Goal: Task Accomplishment & Management: Use online tool/utility

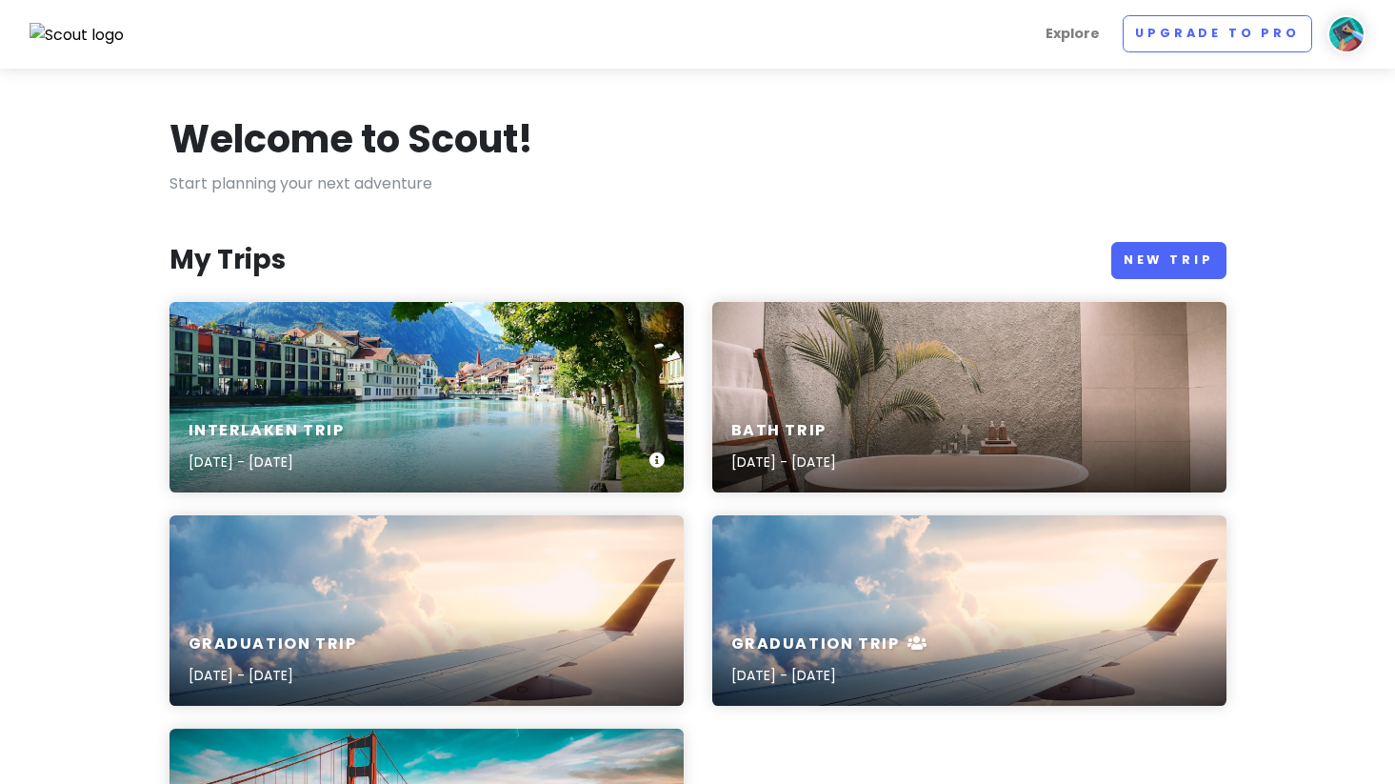
click at [310, 427] on h6 "Interlaken Trip" at bounding box center [267, 431] width 156 height 20
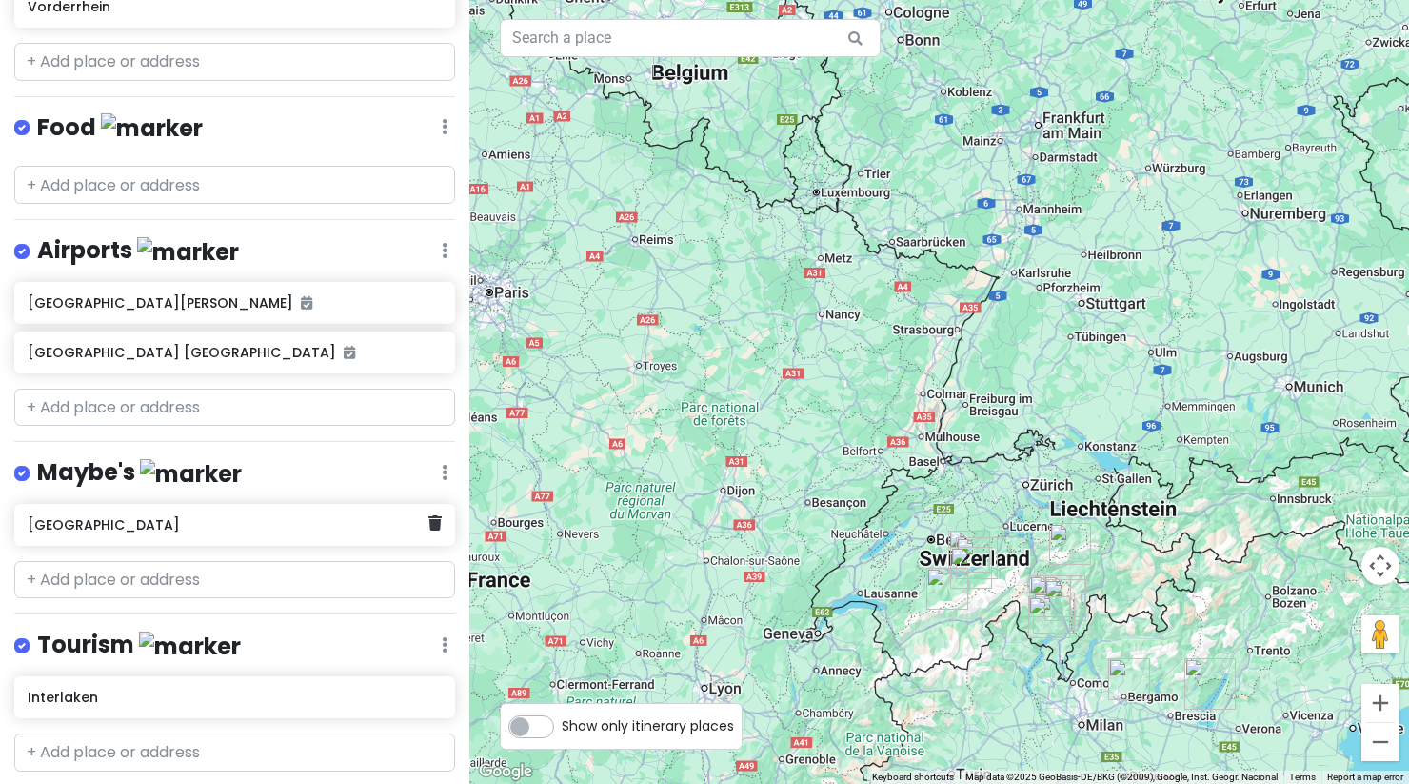
scroll to position [970, 0]
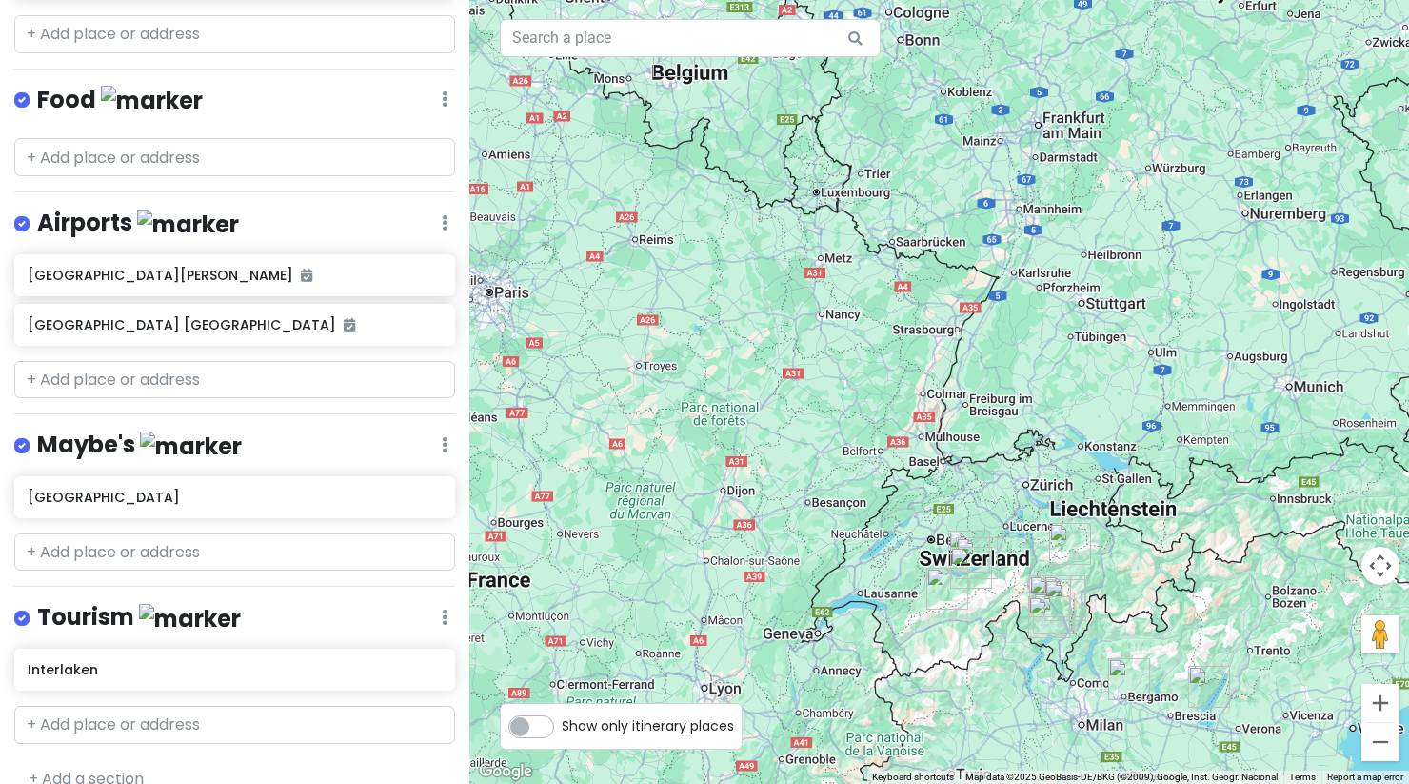
click at [176, 767] on div "+ Add a section" at bounding box center [234, 779] width 441 height 25
click at [100, 767] on link "+ Add a section" at bounding box center [86, 778] width 115 height 22
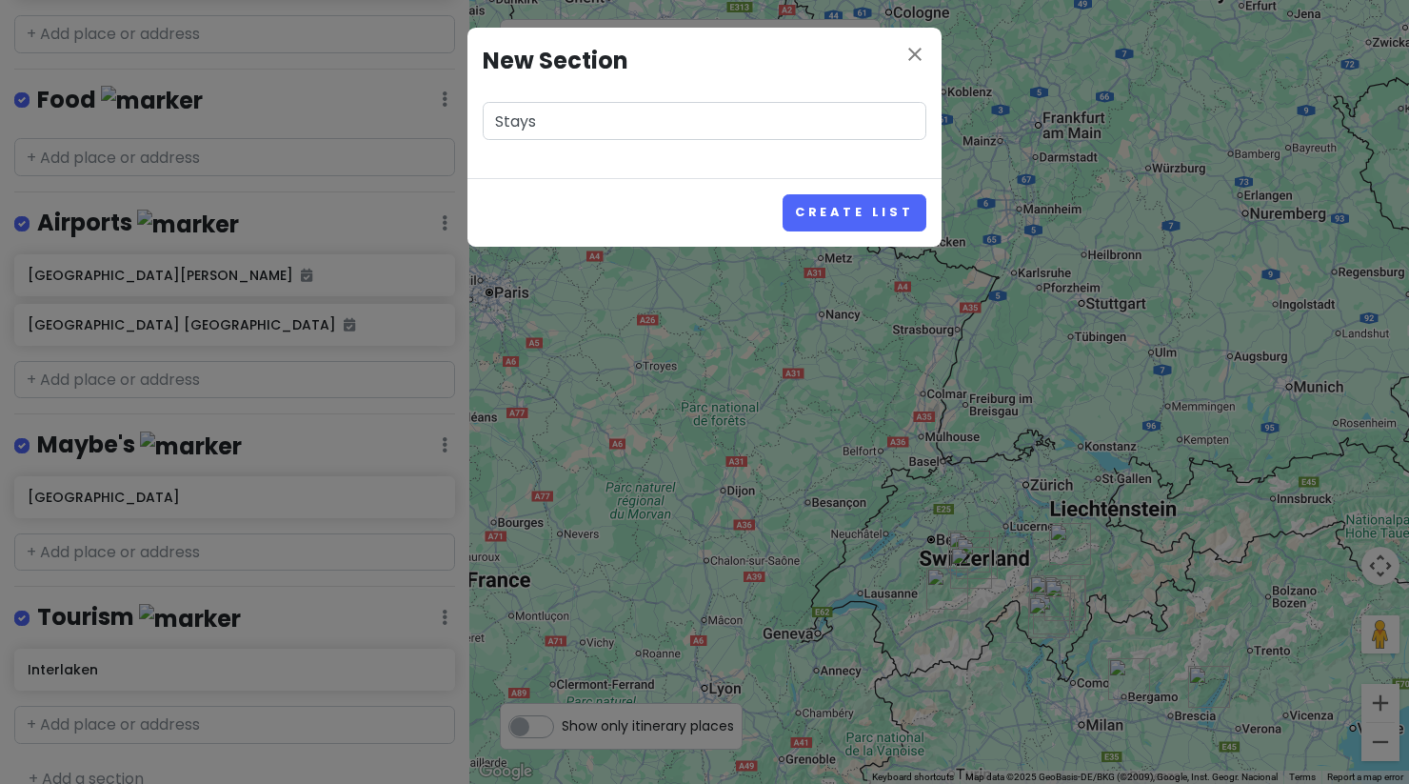
type input "Stays"
click at [783, 194] on button "Create List" at bounding box center [855, 212] width 144 height 37
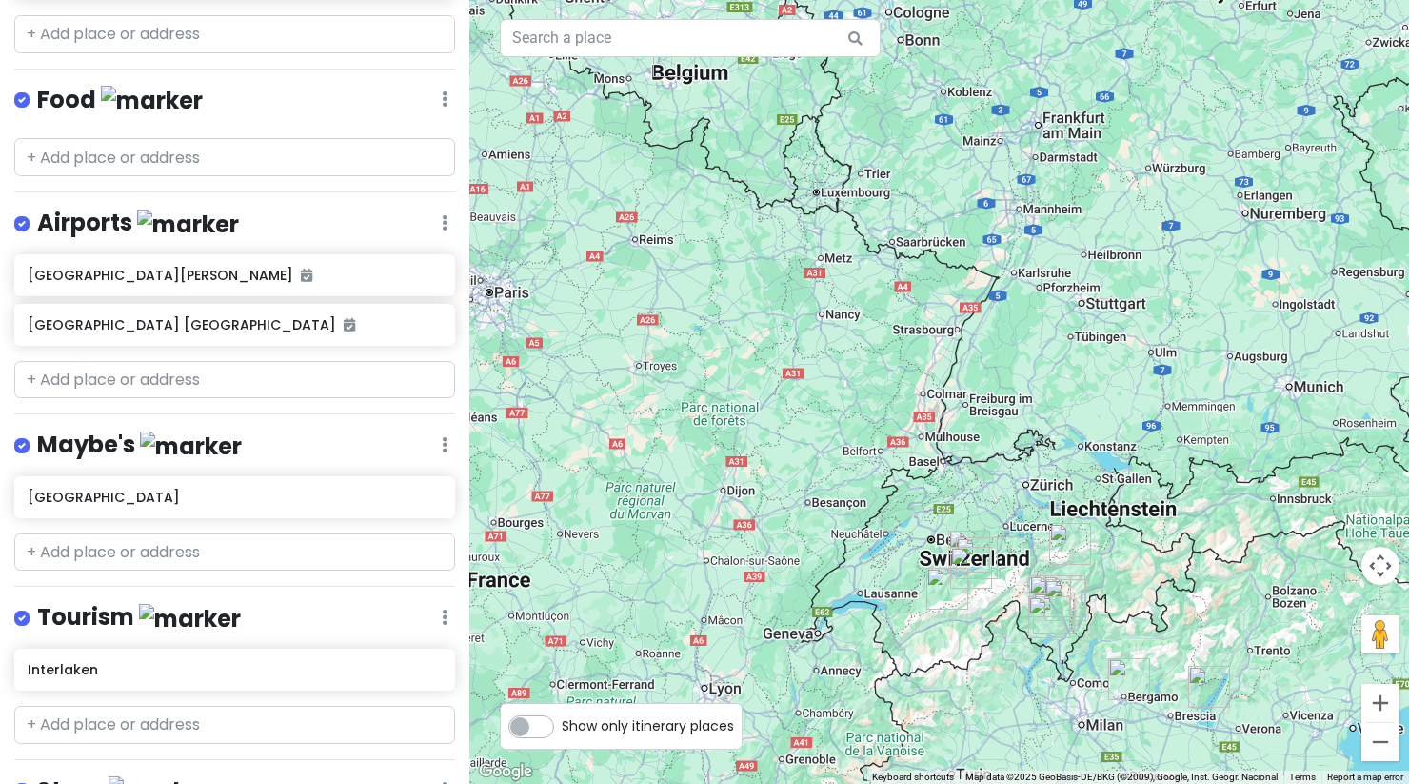
scroll to position [1092, 0]
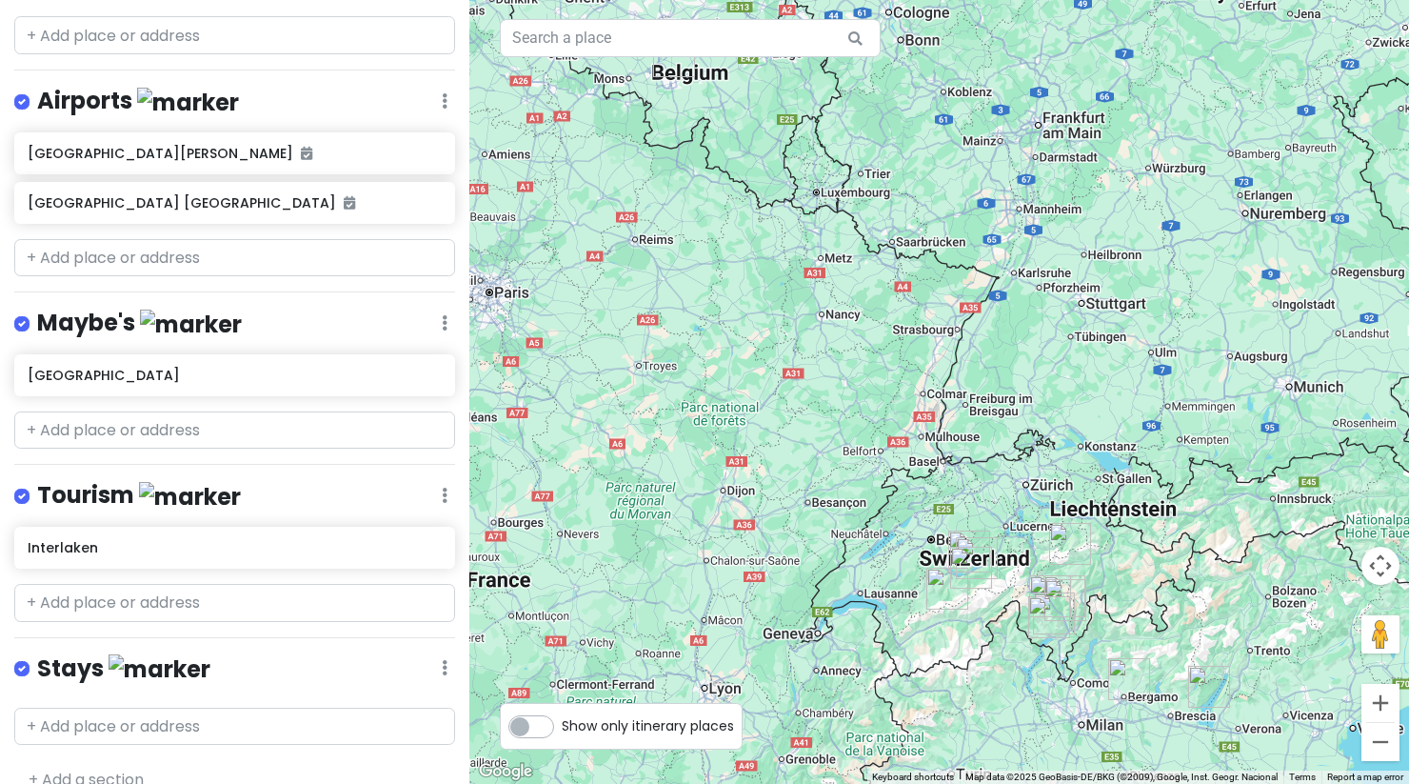
click at [442, 660] on icon at bounding box center [445, 667] width 6 height 15
click at [378, 605] on link "Delete List" at bounding box center [388, 628] width 152 height 46
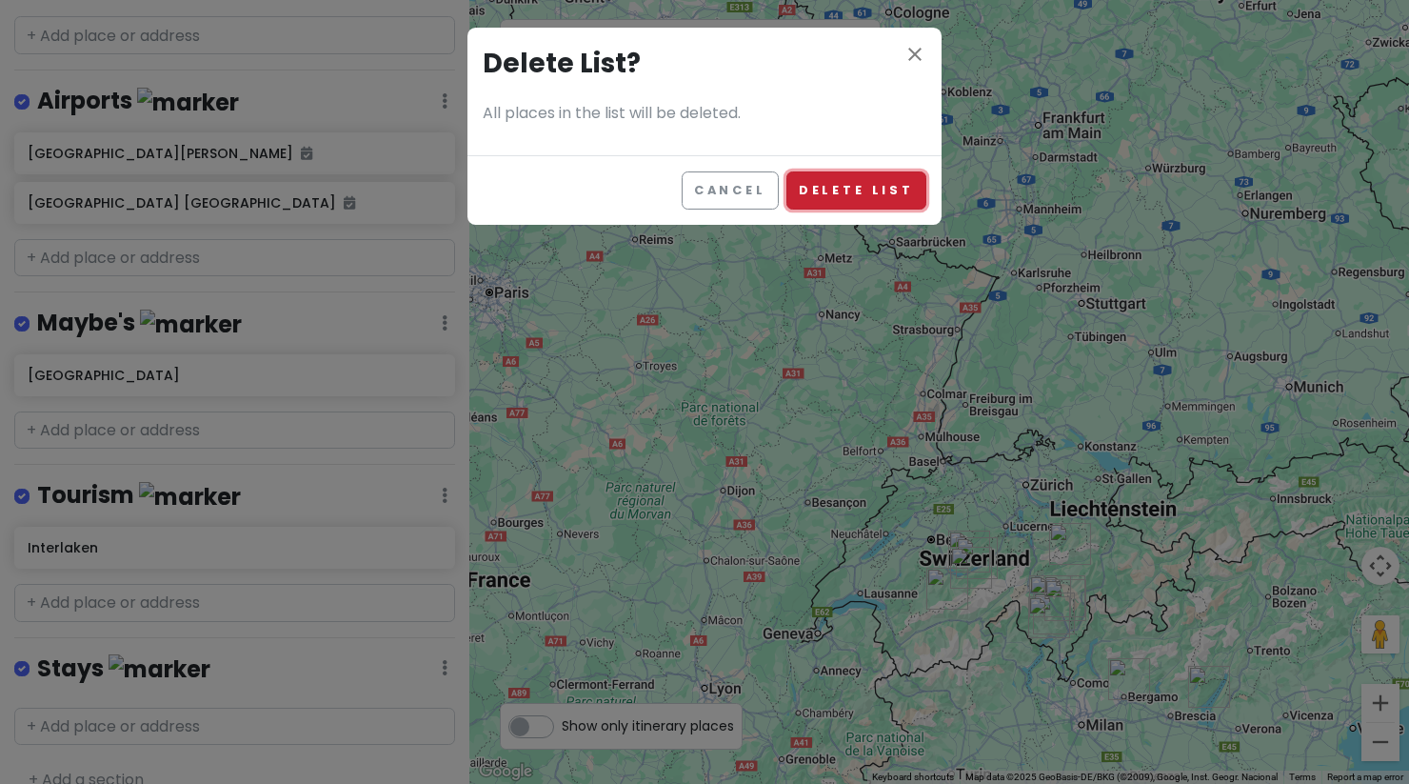
click at [888, 187] on button "Delete List" at bounding box center [857, 189] width 140 height 37
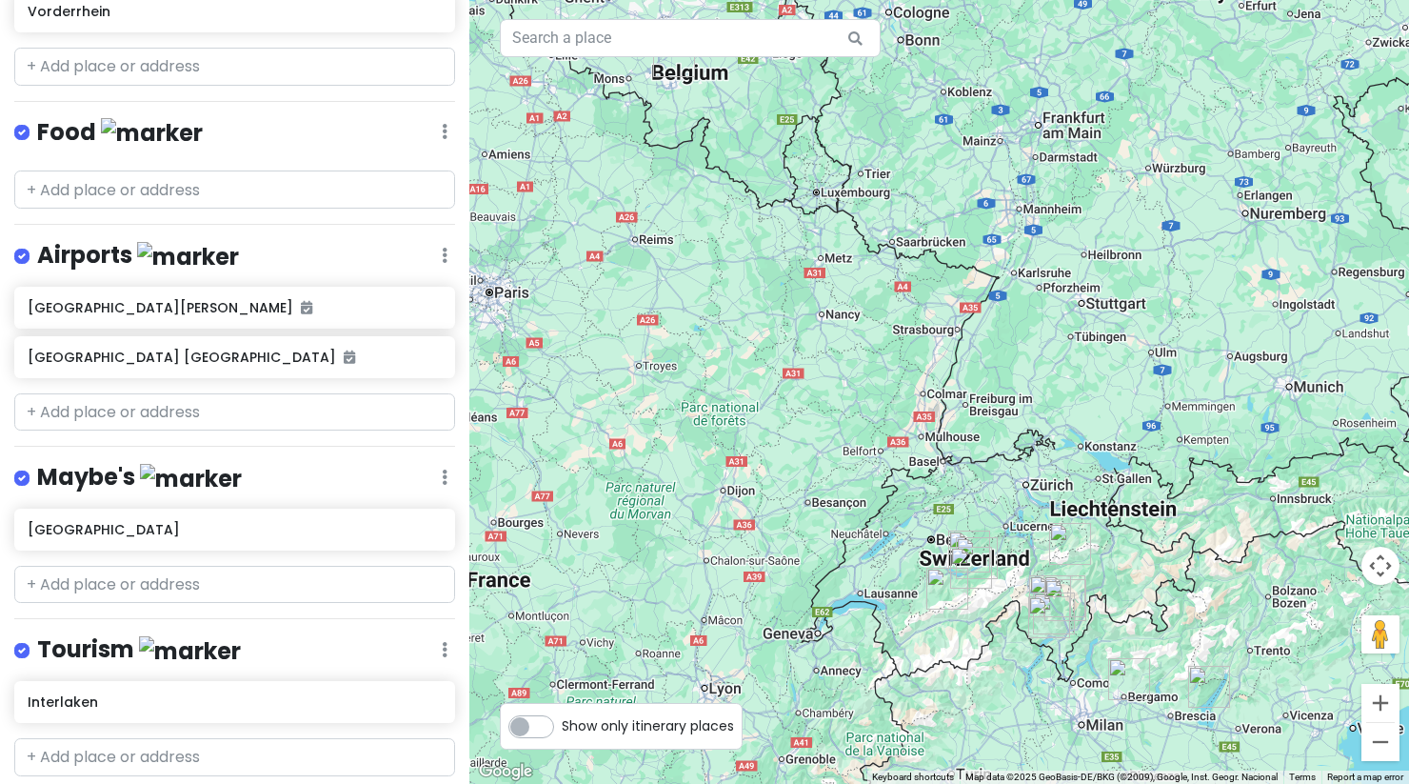
scroll to position [931, 0]
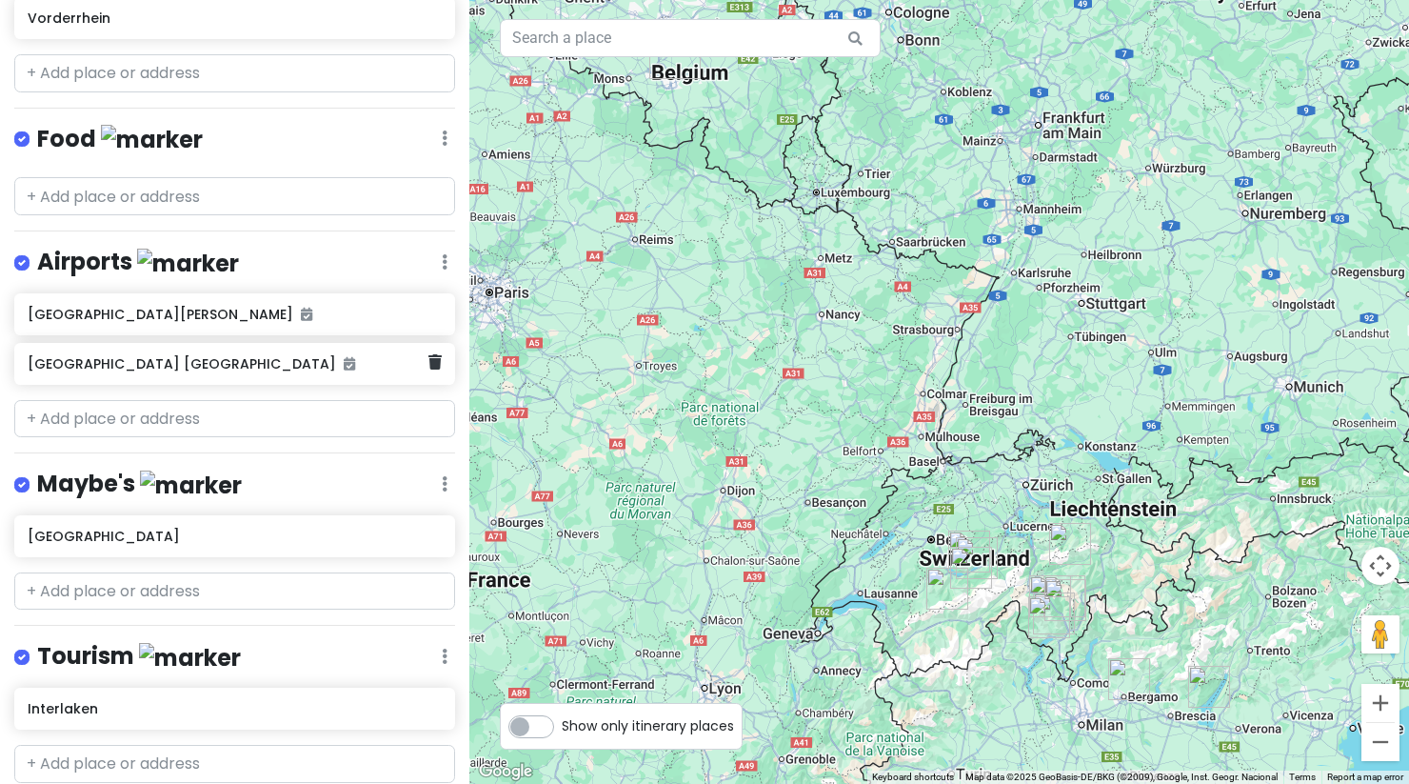
click at [305, 355] on h6 "[GEOGRAPHIC_DATA] [GEOGRAPHIC_DATA]" at bounding box center [228, 363] width 401 height 17
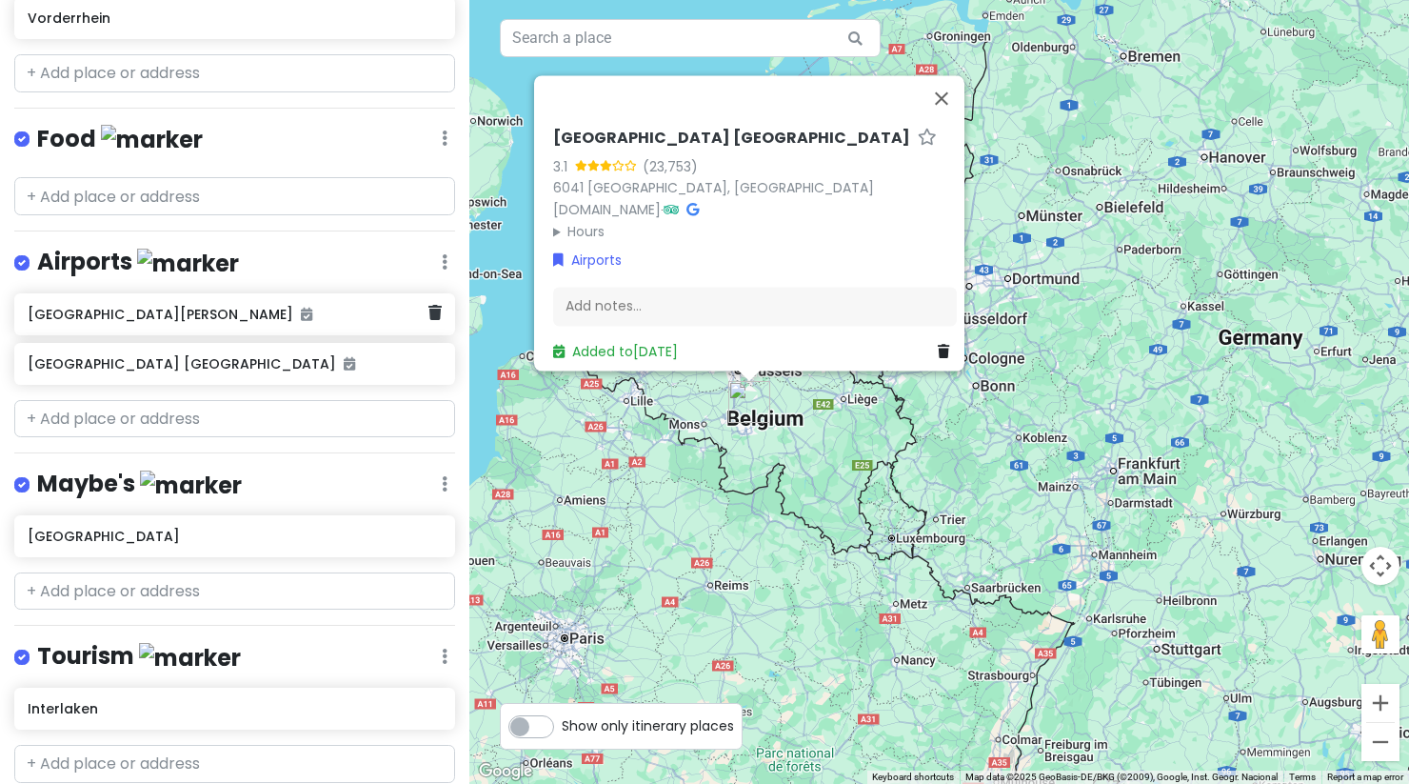
click at [295, 306] on h6 "[GEOGRAPHIC_DATA][PERSON_NAME]" at bounding box center [228, 314] width 401 height 17
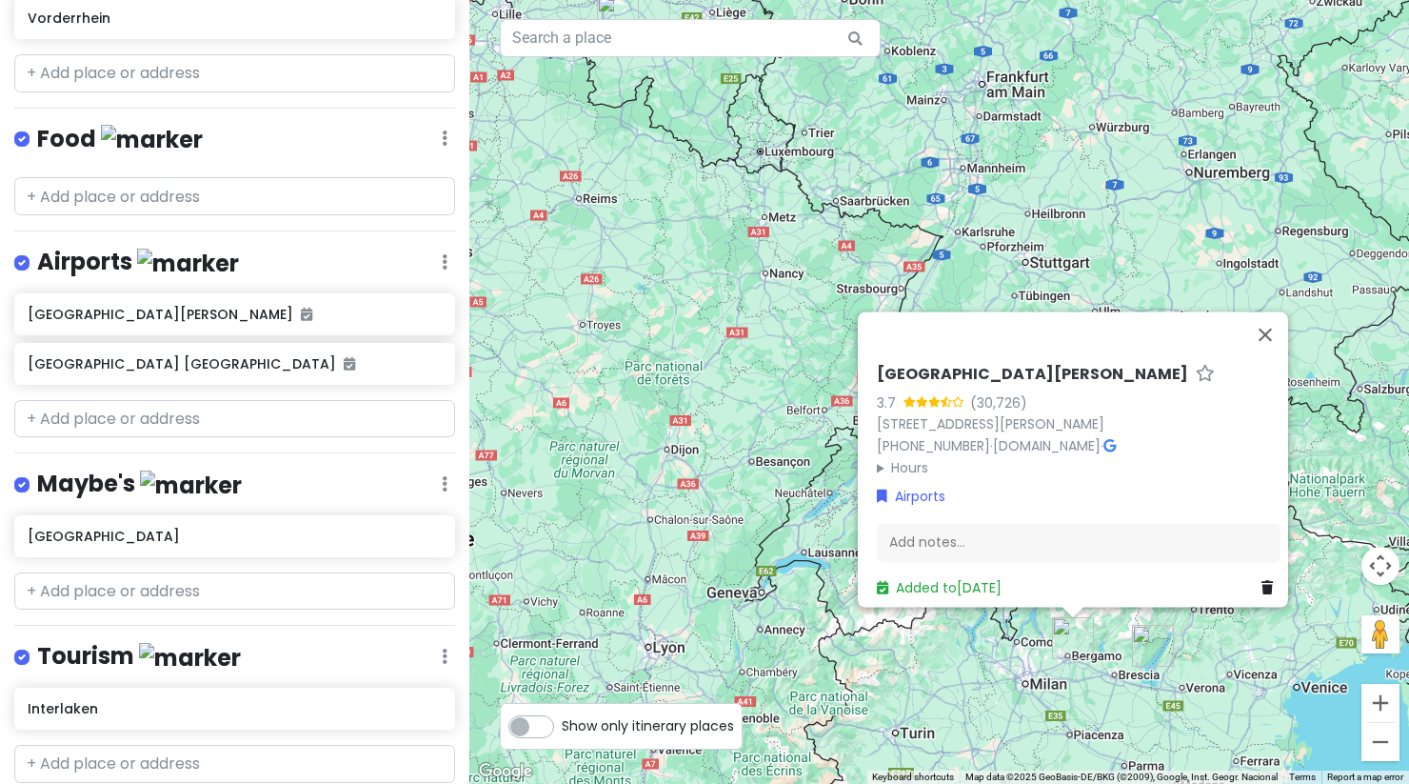
drag, startPoint x: 905, startPoint y: 719, endPoint x: 849, endPoint y: 649, distance: 88.8
click at [849, 649] on div "[GEOGRAPHIC_DATA][PERSON_NAME] 3.7 (30,726) [STREET_ADDRESS][PERSON_NAME] [PHON…" at bounding box center [939, 392] width 940 height 784
click at [1268, 326] on button "Close" at bounding box center [1266, 332] width 46 height 46
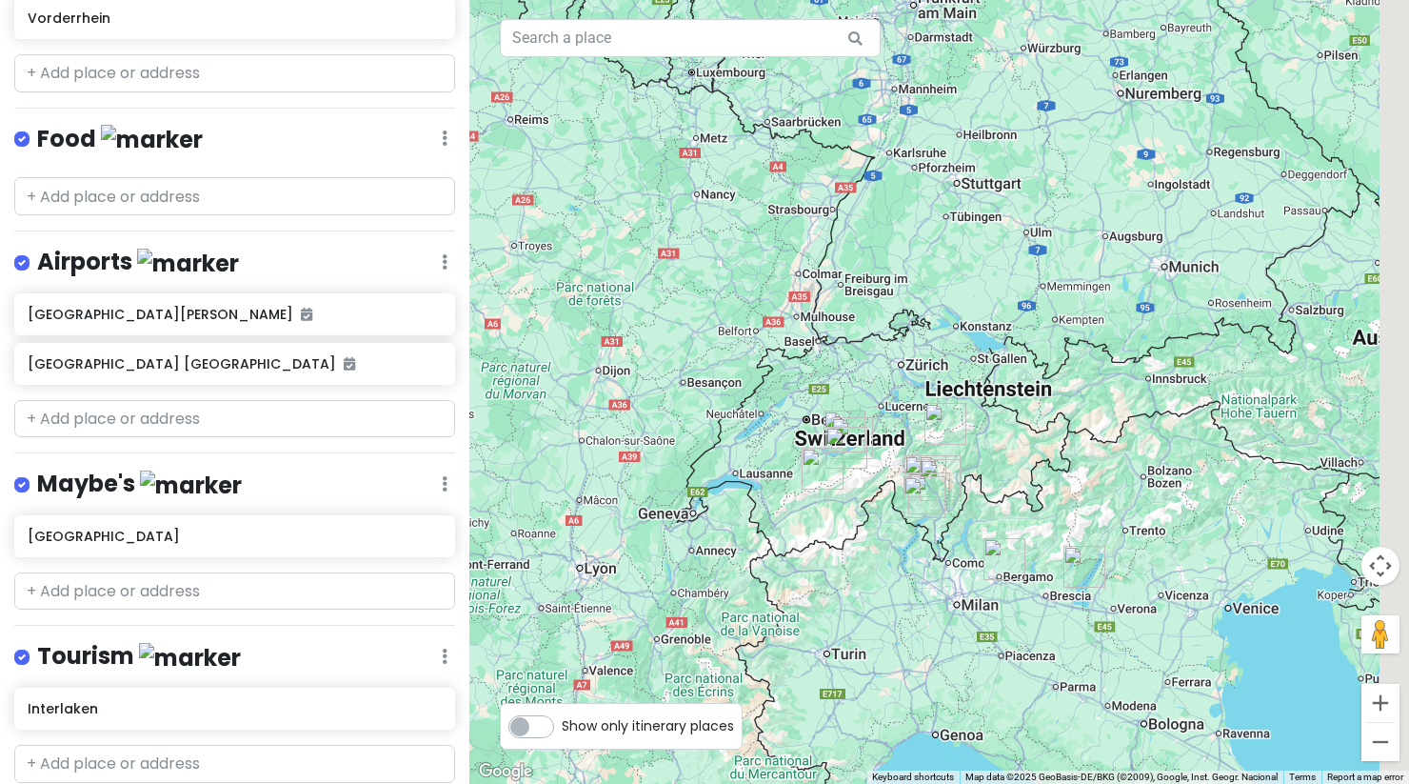
drag, startPoint x: 1067, startPoint y: 659, endPoint x: 965, endPoint y: 541, distance: 156.6
click at [965, 541] on div at bounding box center [939, 392] width 940 height 784
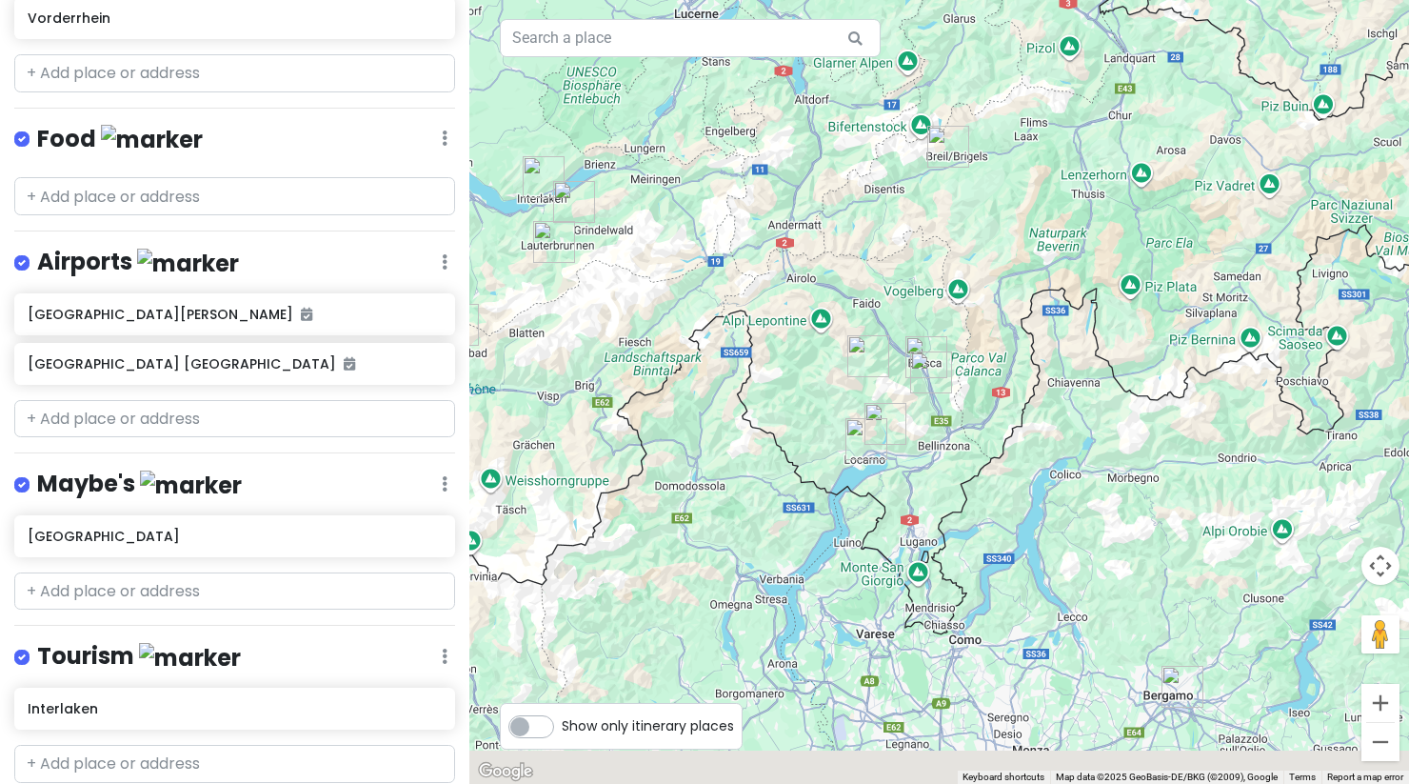
drag, startPoint x: 955, startPoint y: 645, endPoint x: 957, endPoint y: 422, distance: 222.8
click at [957, 422] on div at bounding box center [939, 392] width 940 height 784
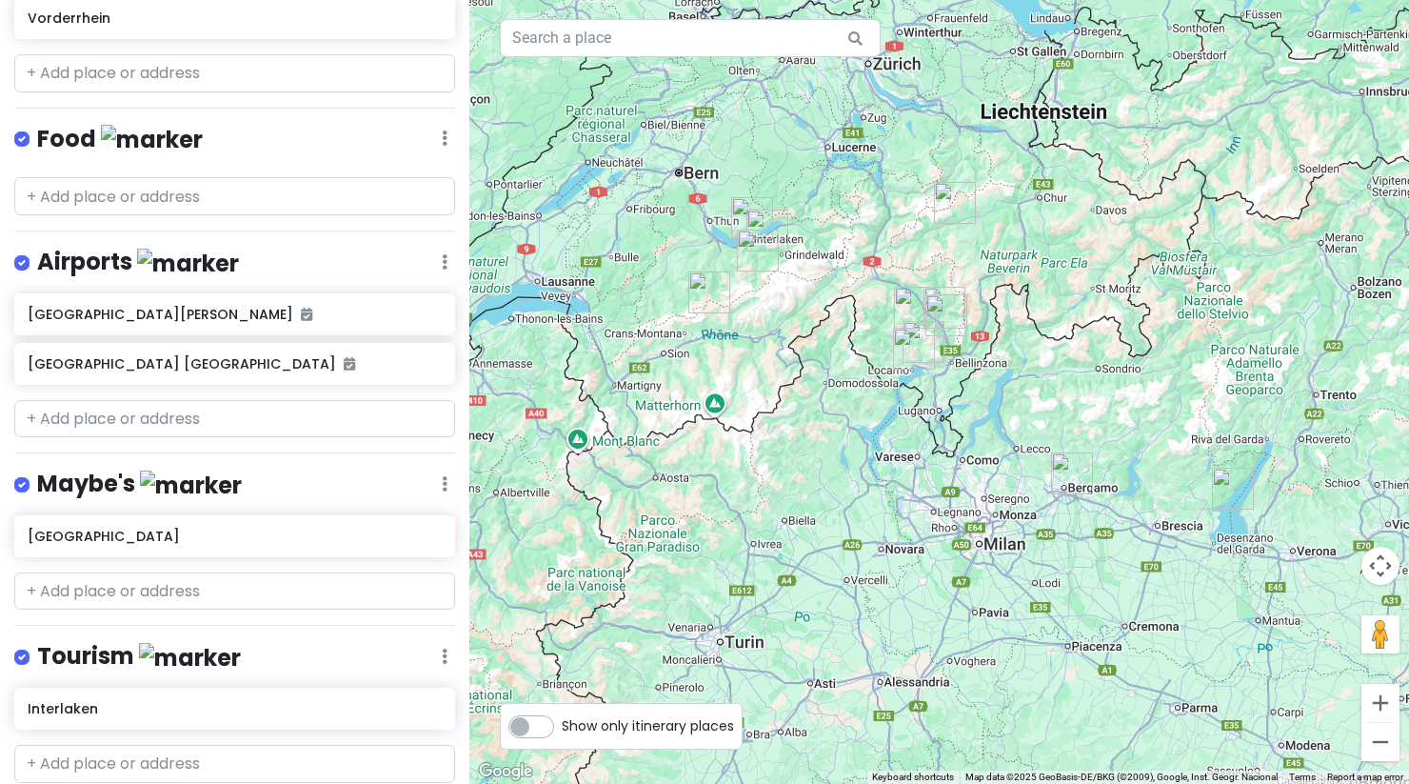
click at [744, 209] on img "Interlaken" at bounding box center [752, 218] width 42 height 42
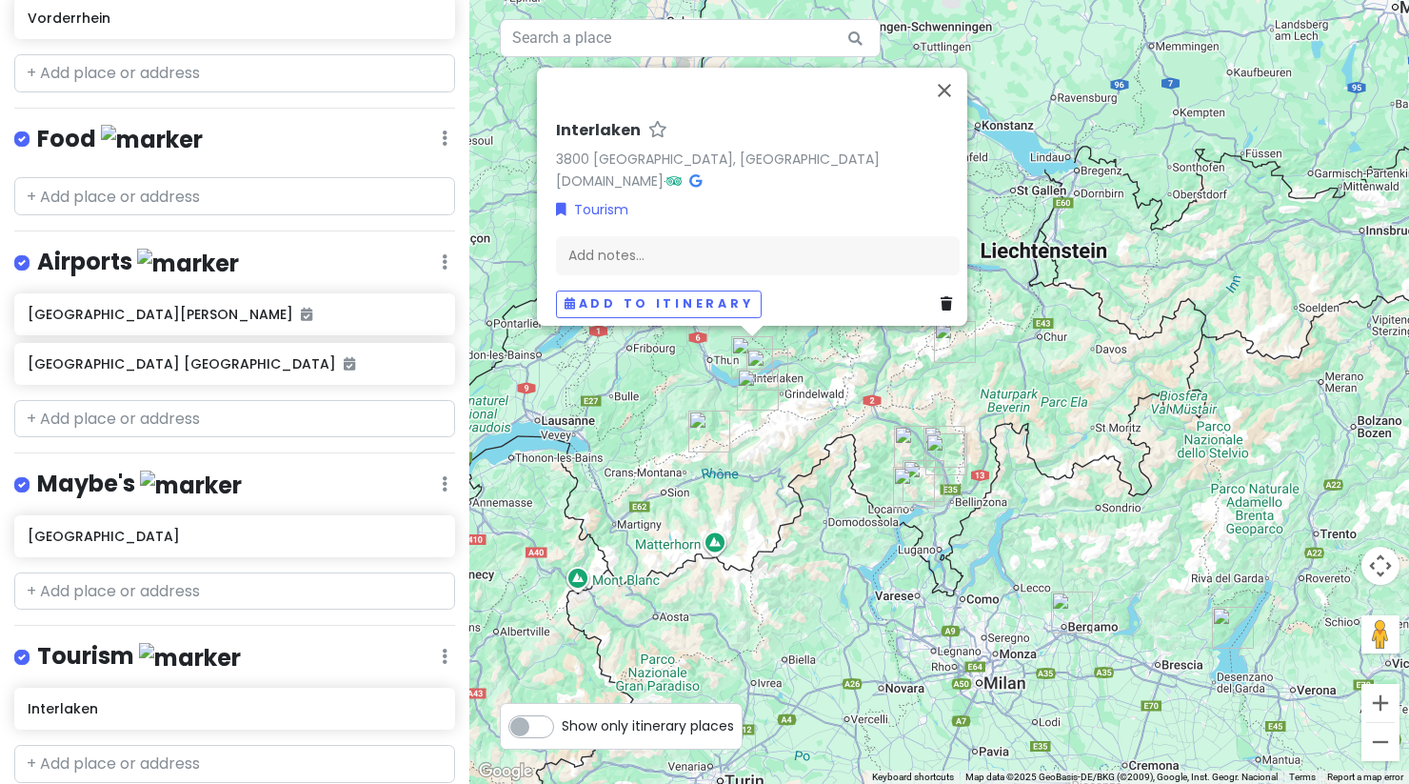
click at [810, 402] on div "Interlaken 3800 [GEOGRAPHIC_DATA], [GEOGRAPHIC_DATA] [DOMAIN_NAME] · Tourism Ad…" at bounding box center [939, 392] width 940 height 784
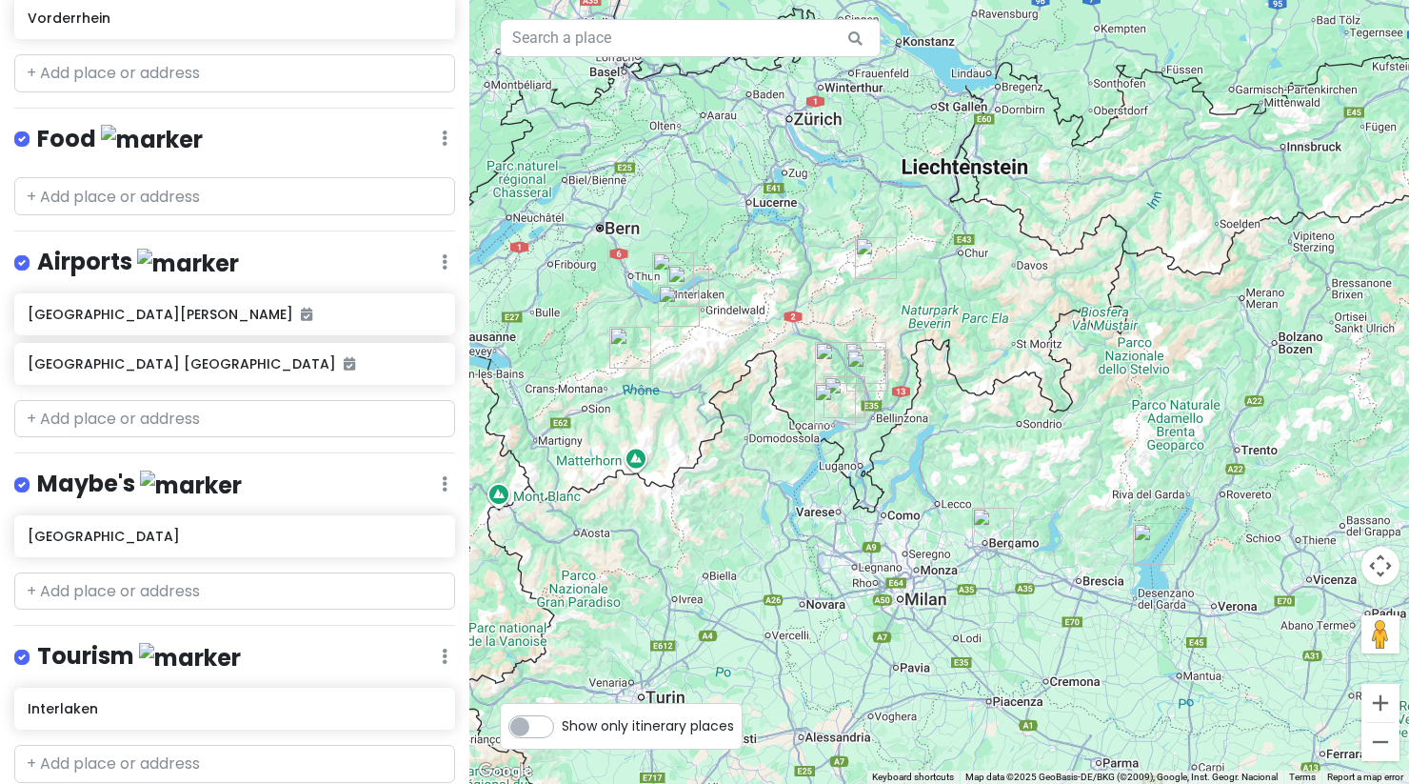
drag, startPoint x: 858, startPoint y: 368, endPoint x: 778, endPoint y: 287, distance: 113.8
click at [778, 287] on div at bounding box center [939, 392] width 940 height 784
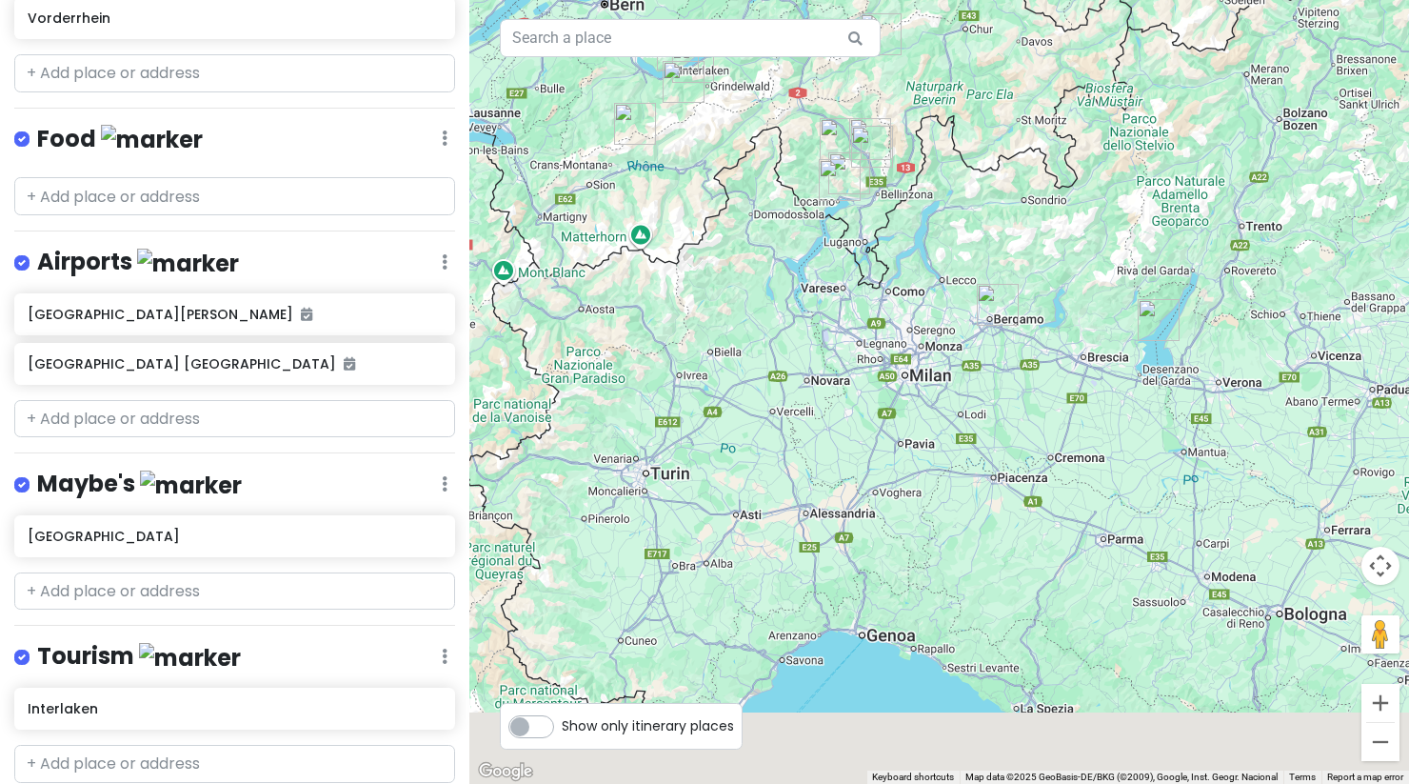
drag, startPoint x: 729, startPoint y: 540, endPoint x: 729, endPoint y: 318, distance: 221.9
click at [729, 318] on div at bounding box center [939, 392] width 940 height 784
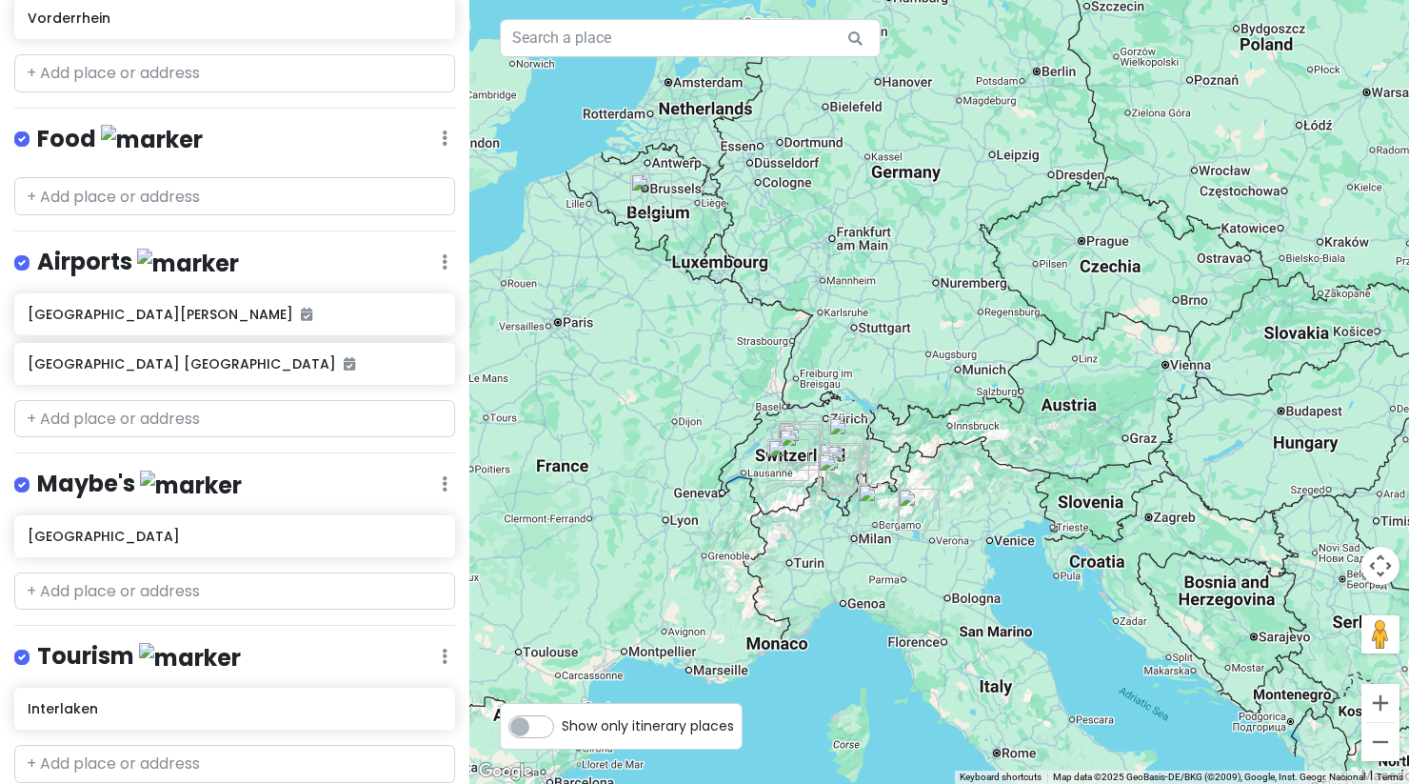
drag, startPoint x: 789, startPoint y: 608, endPoint x: 803, endPoint y: 347, distance: 262.2
click at [803, 347] on div at bounding box center [939, 392] width 940 height 784
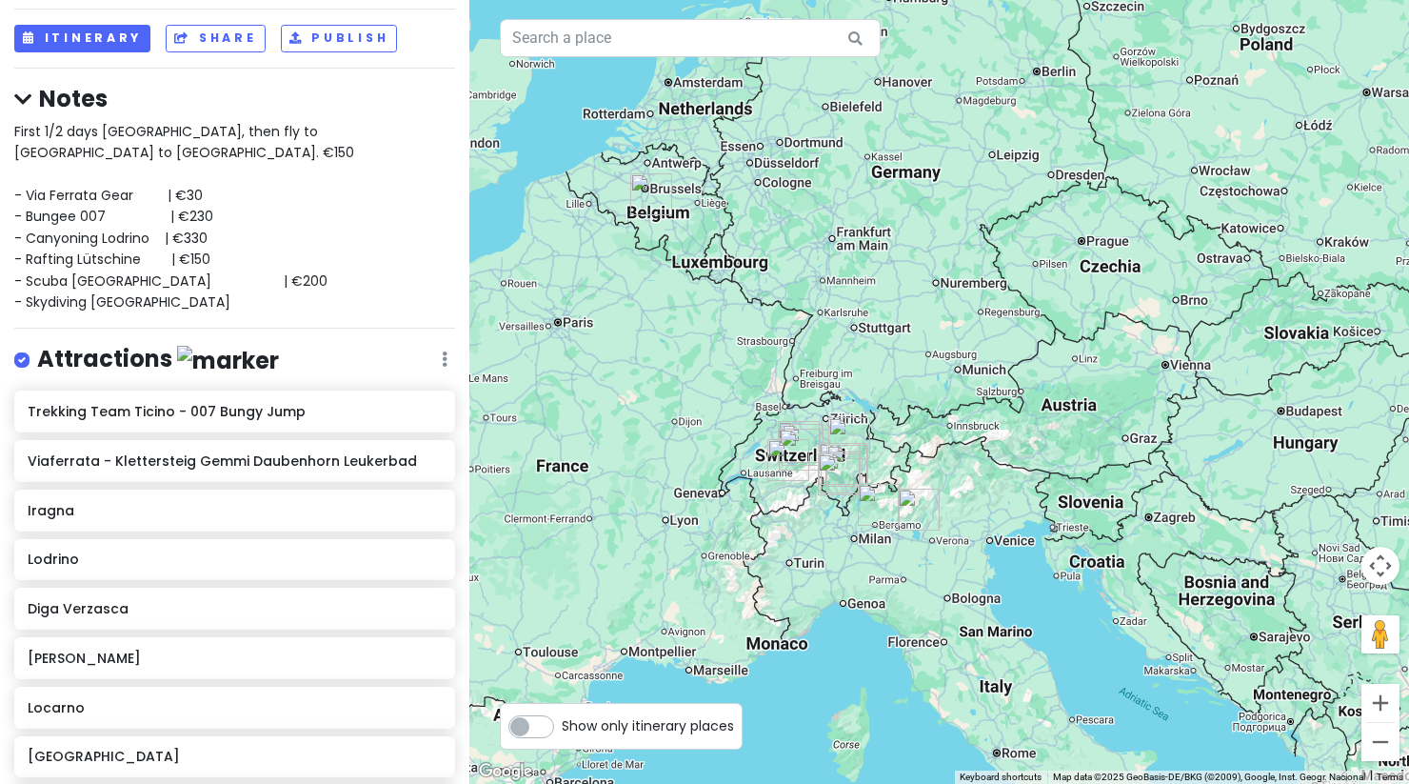
scroll to position [0, 0]
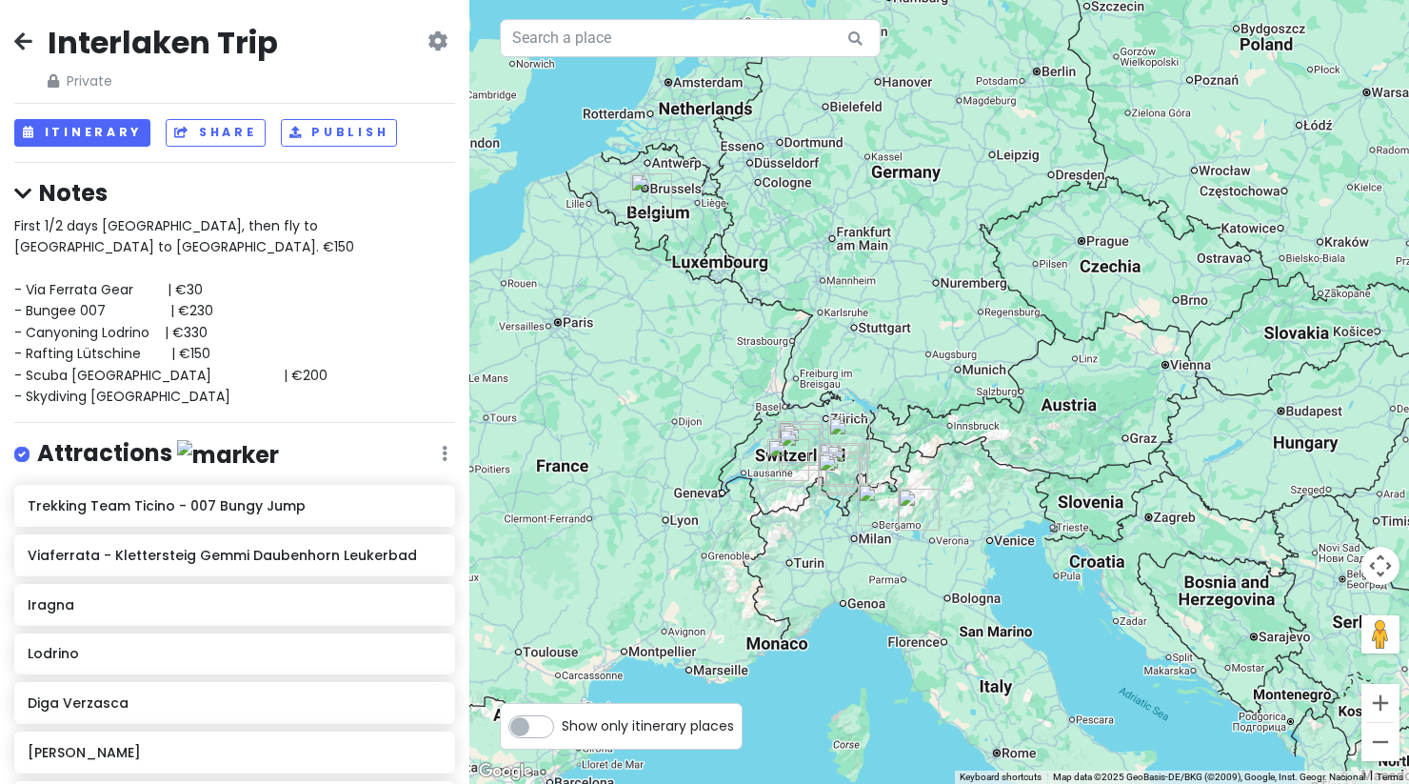
click at [250, 343] on div "First 1/2 days [GEOGRAPHIC_DATA], then fly to [GEOGRAPHIC_DATA] to [GEOGRAPHIC_…" at bounding box center [234, 311] width 441 height 192
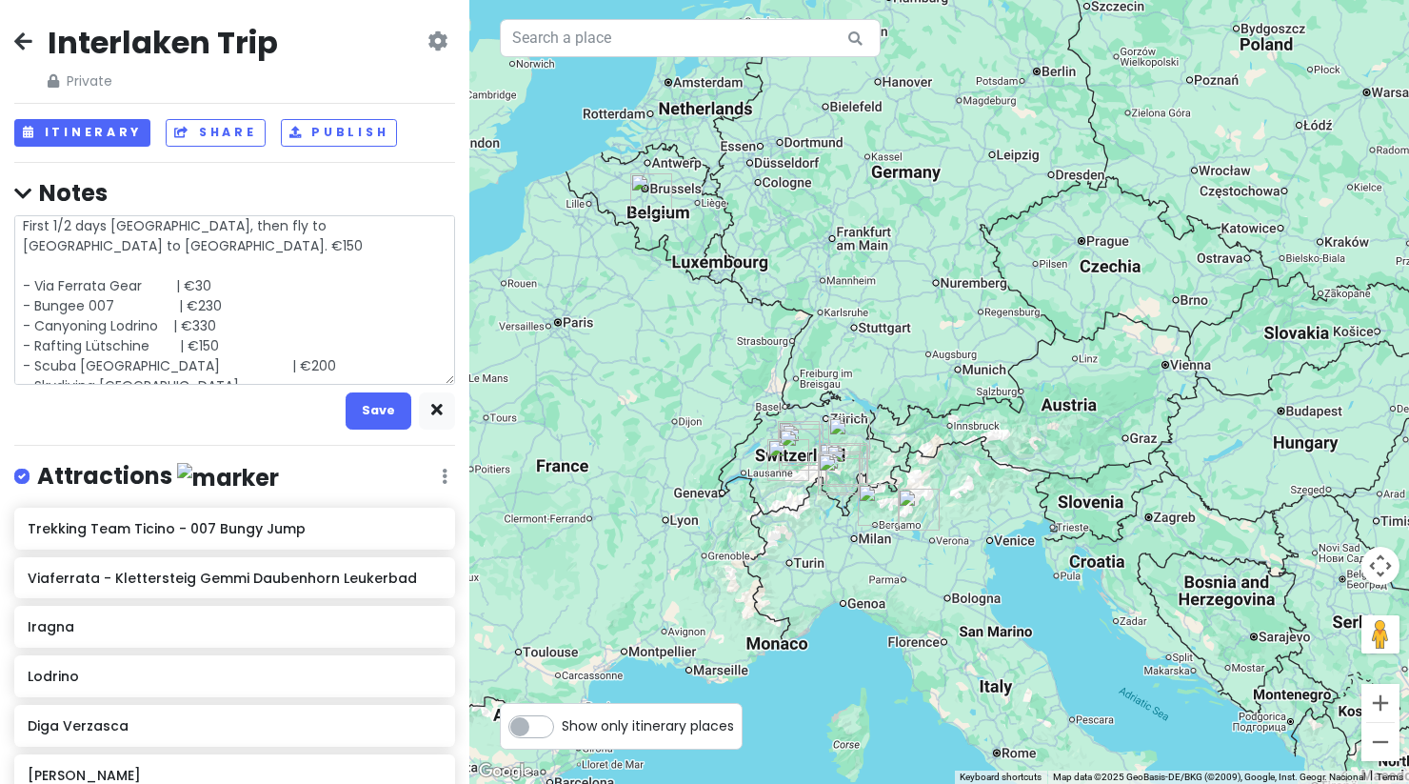
scroll to position [20, 0]
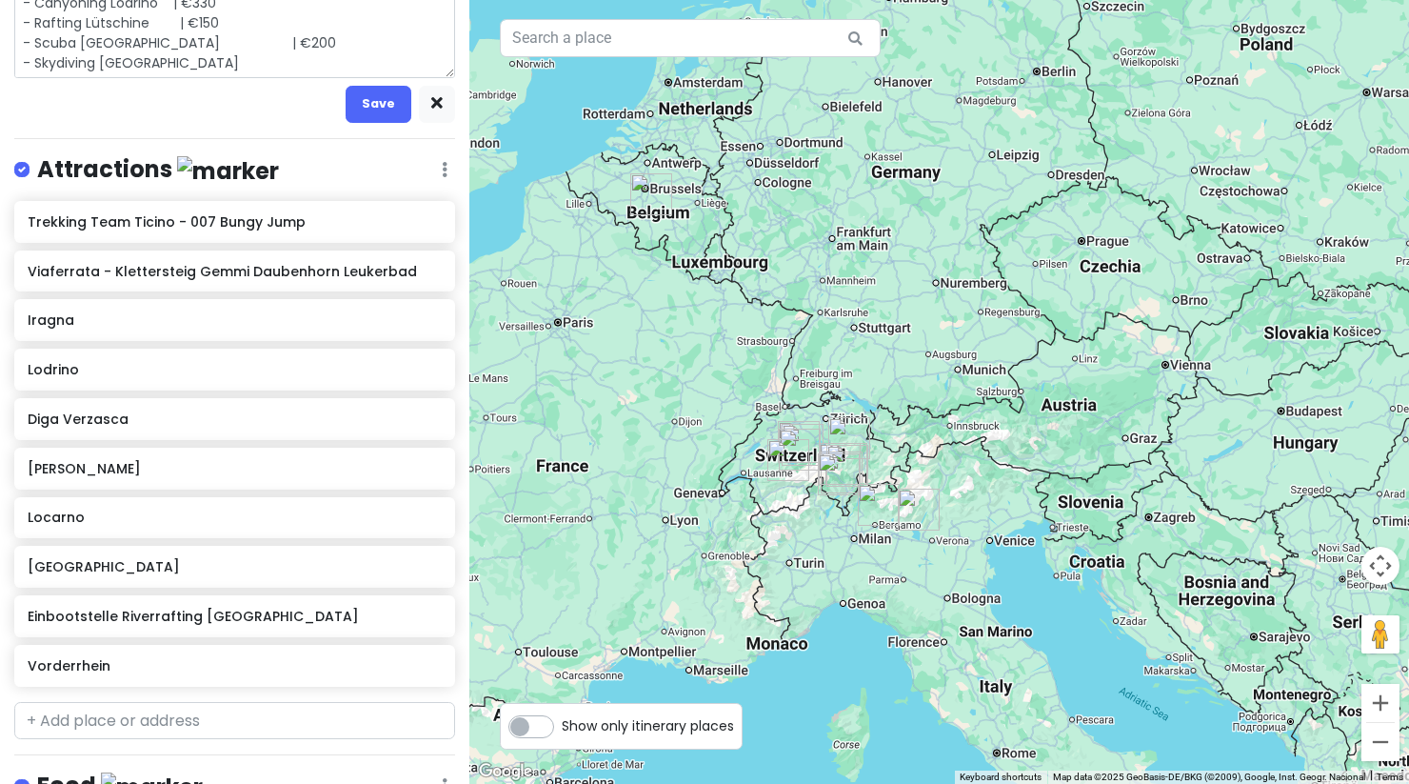
type textarea "x"
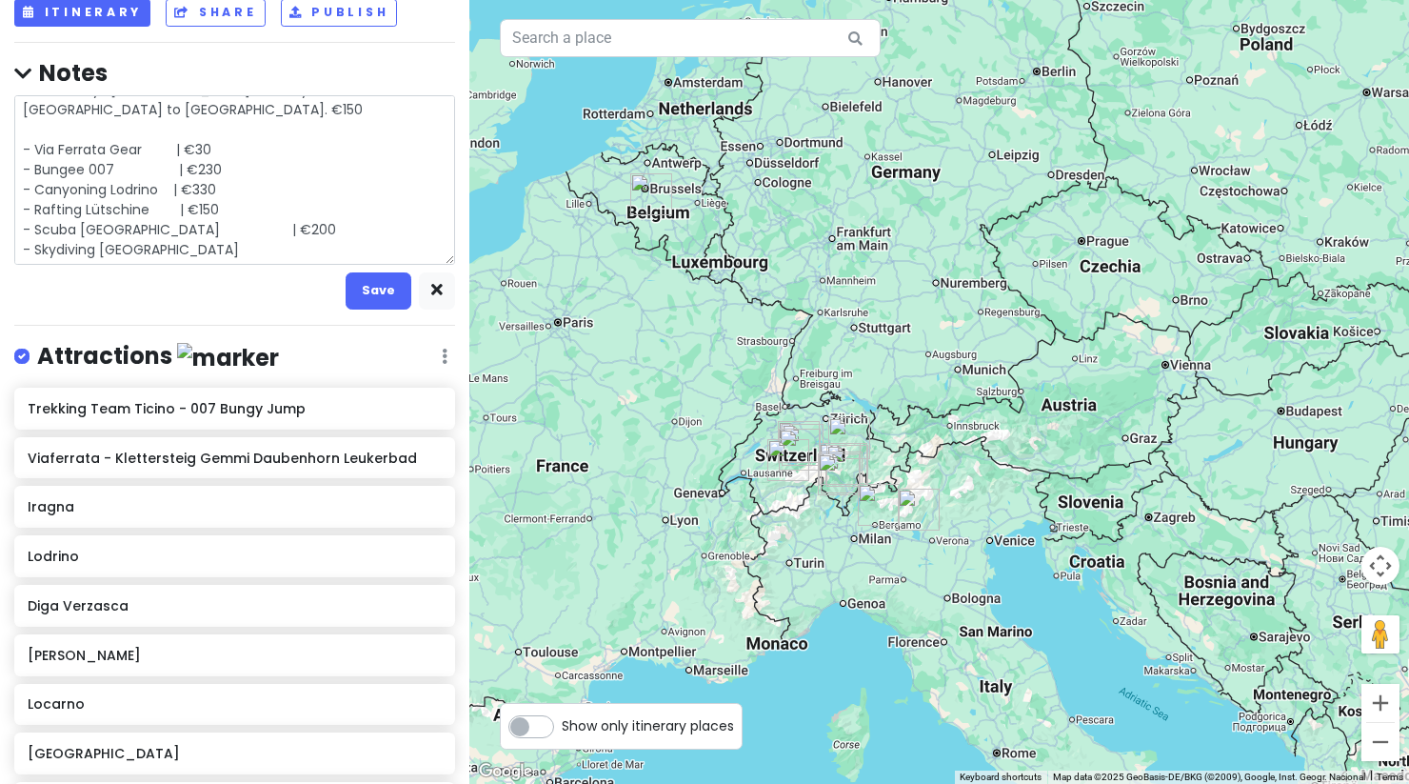
scroll to position [21, 0]
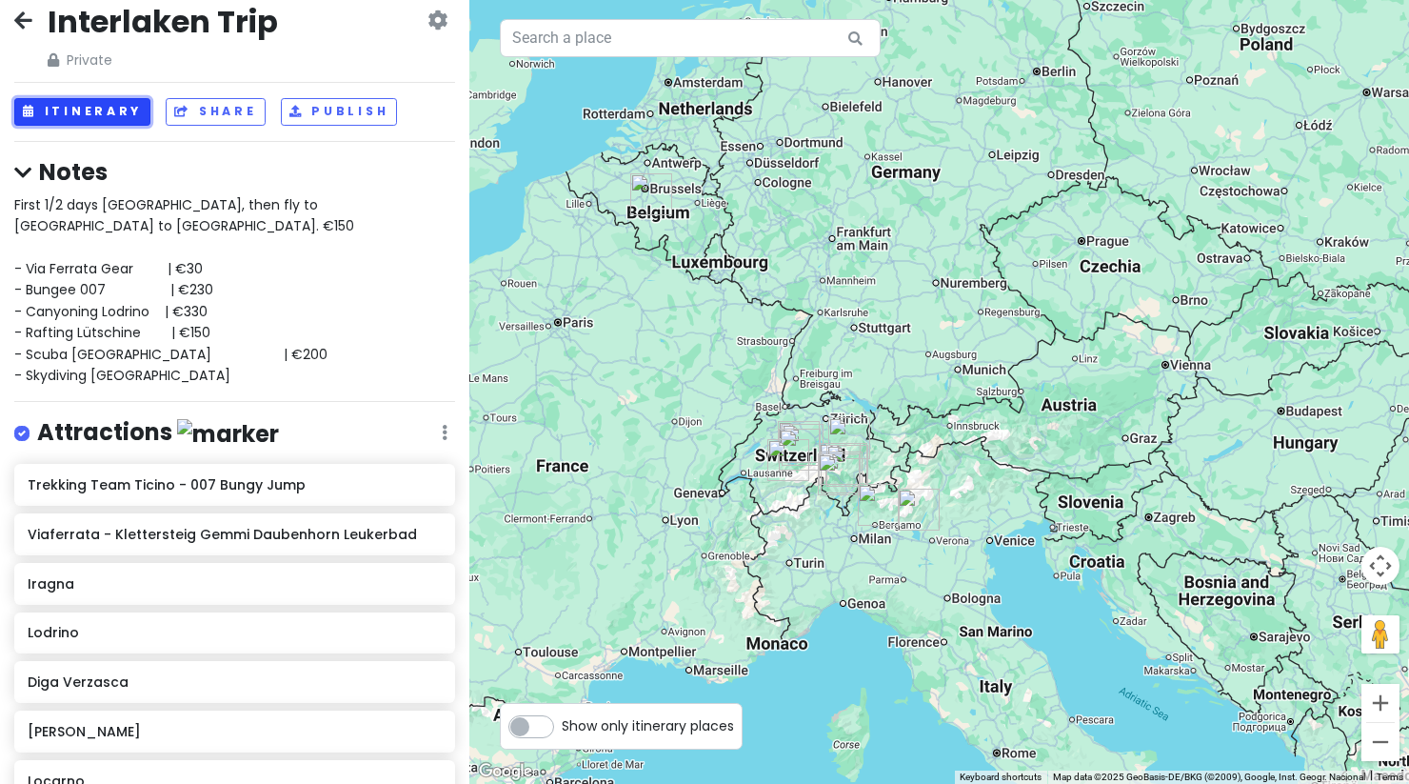
click at [117, 109] on button "Itinerary" at bounding box center [82, 112] width 136 height 28
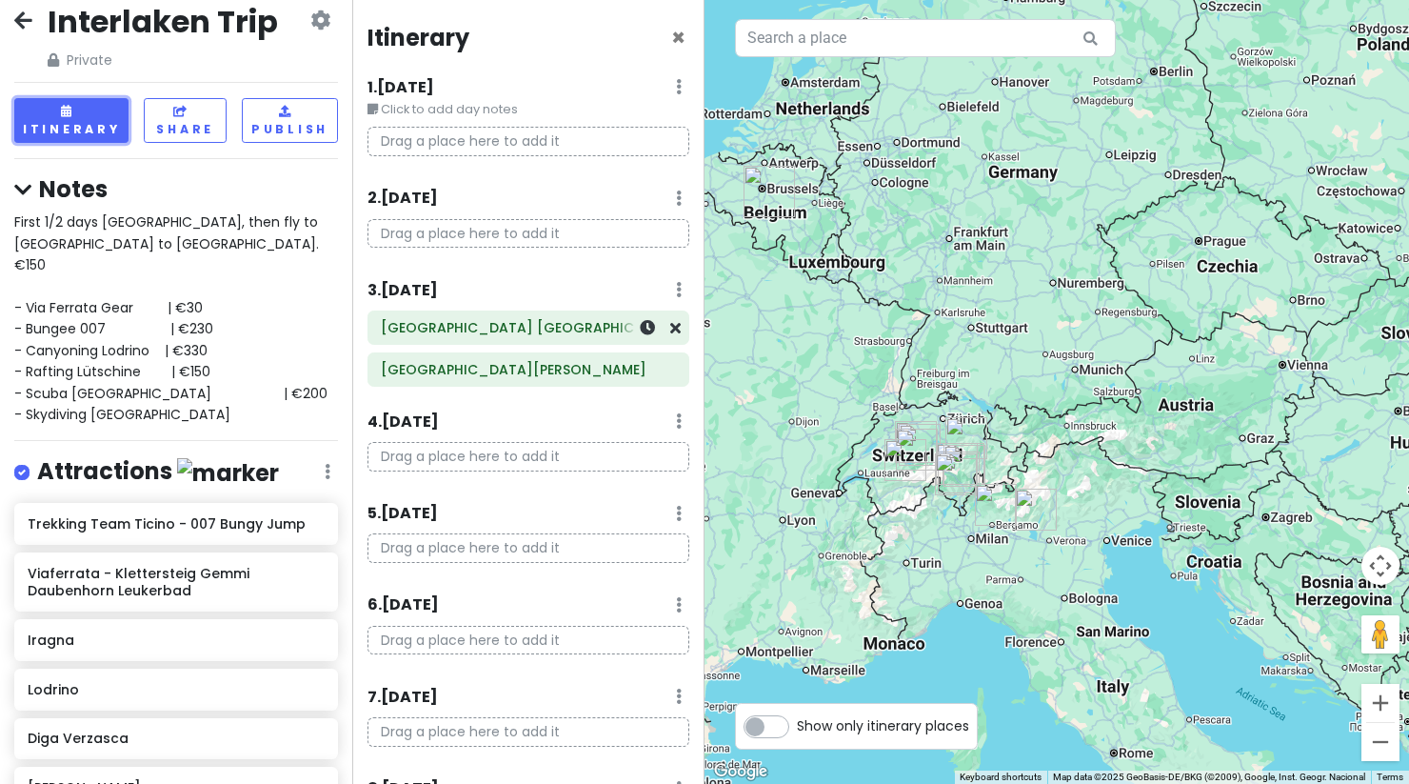
click at [532, 333] on h6 "[GEOGRAPHIC_DATA] [GEOGRAPHIC_DATA]" at bounding box center [528, 327] width 295 height 17
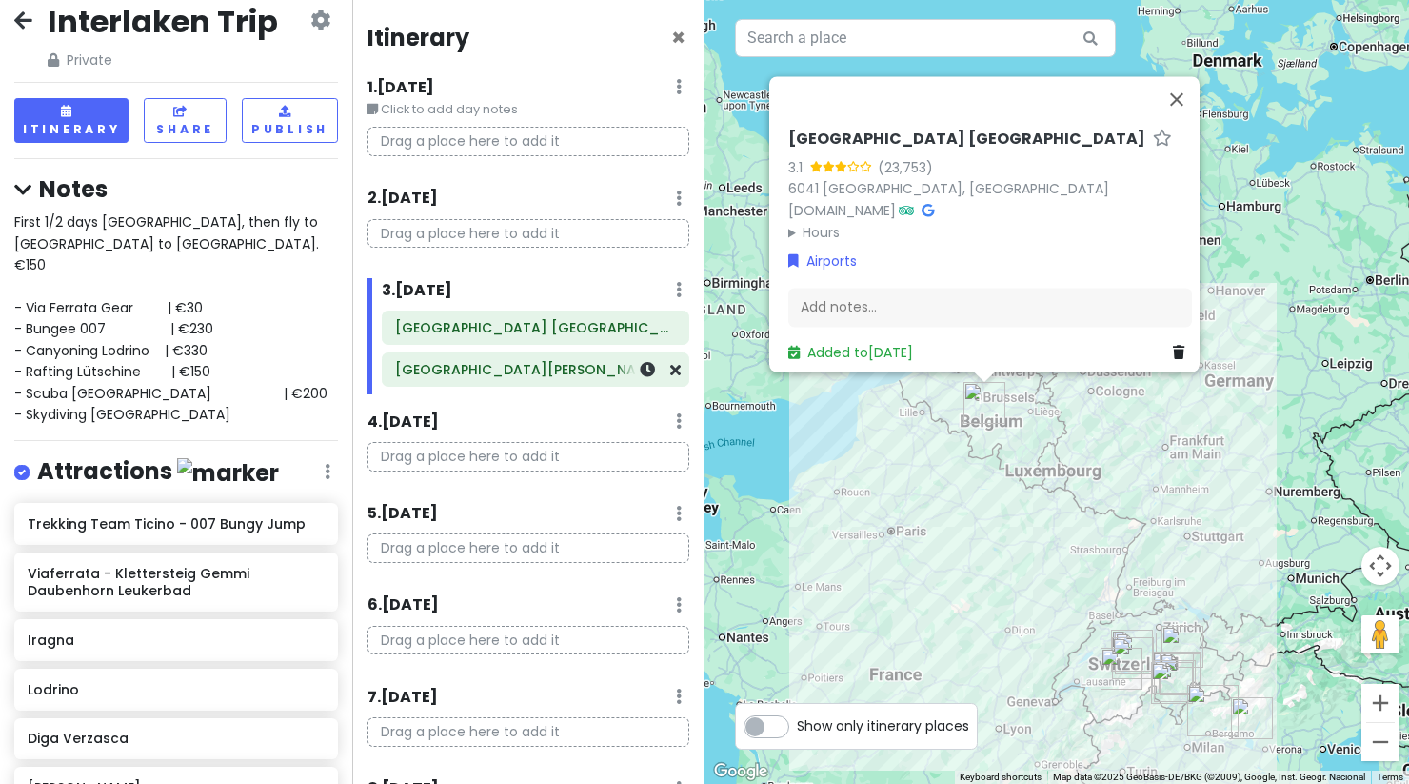
click at [526, 366] on h6 "[GEOGRAPHIC_DATA][PERSON_NAME]" at bounding box center [535, 369] width 281 height 17
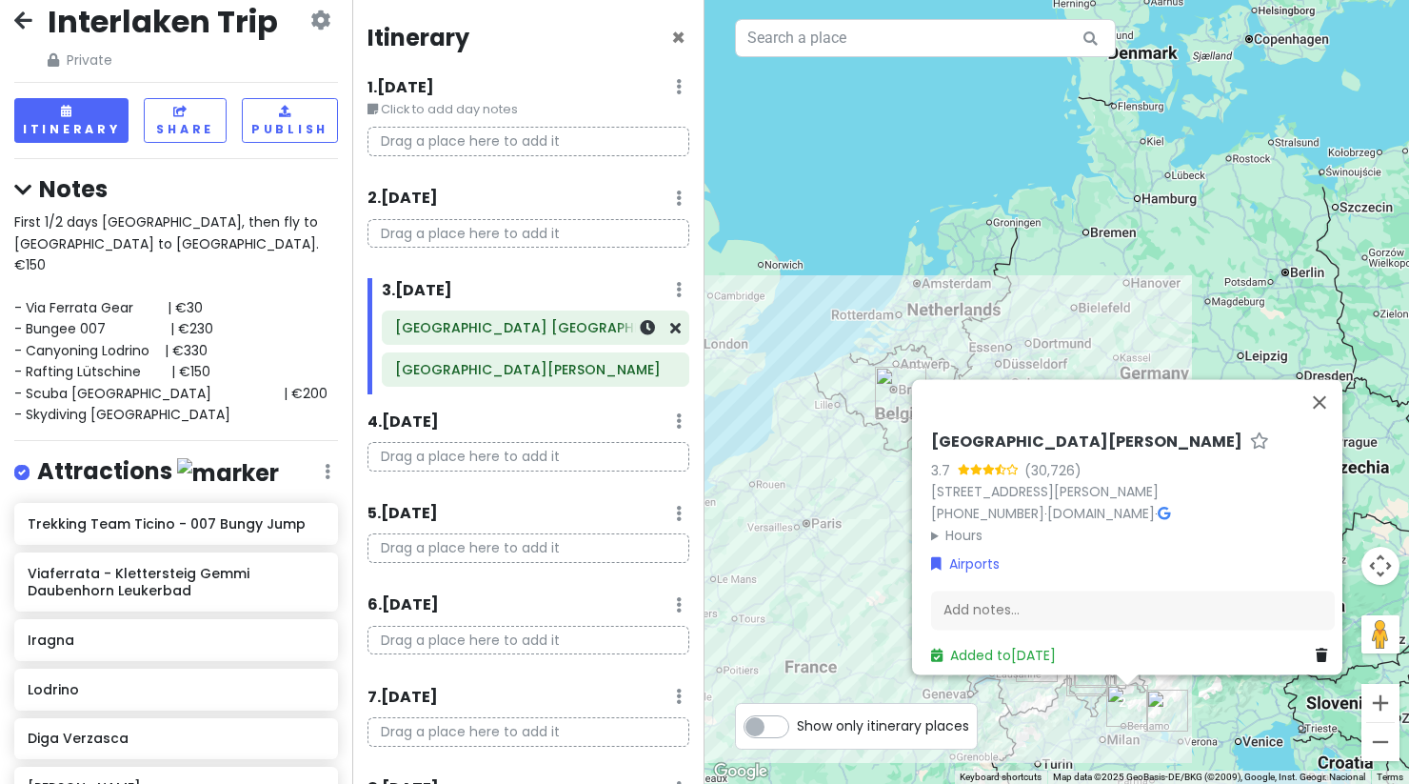
click at [542, 330] on h6 "[GEOGRAPHIC_DATA] [GEOGRAPHIC_DATA]" at bounding box center [535, 327] width 281 height 17
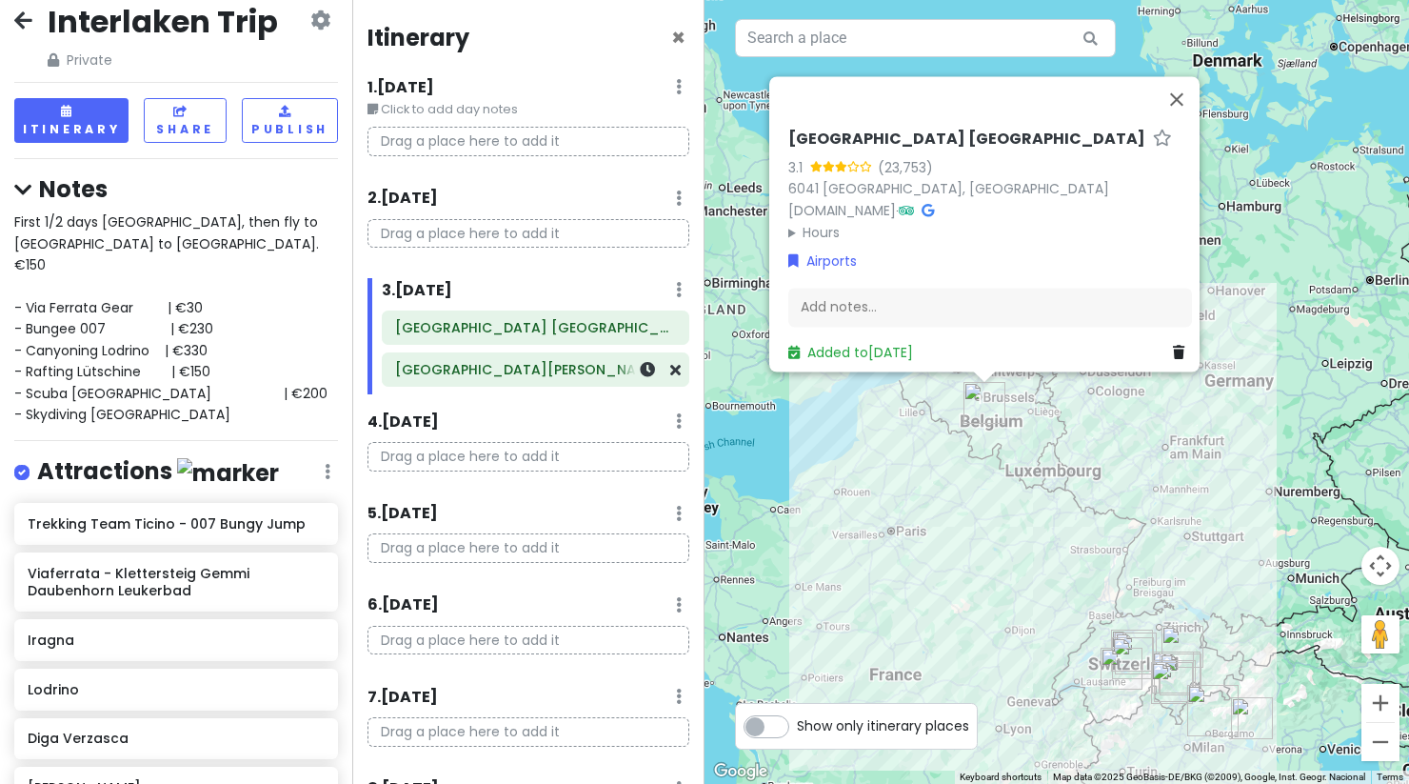
click at [545, 370] on h6 "[GEOGRAPHIC_DATA][PERSON_NAME]" at bounding box center [535, 369] width 281 height 17
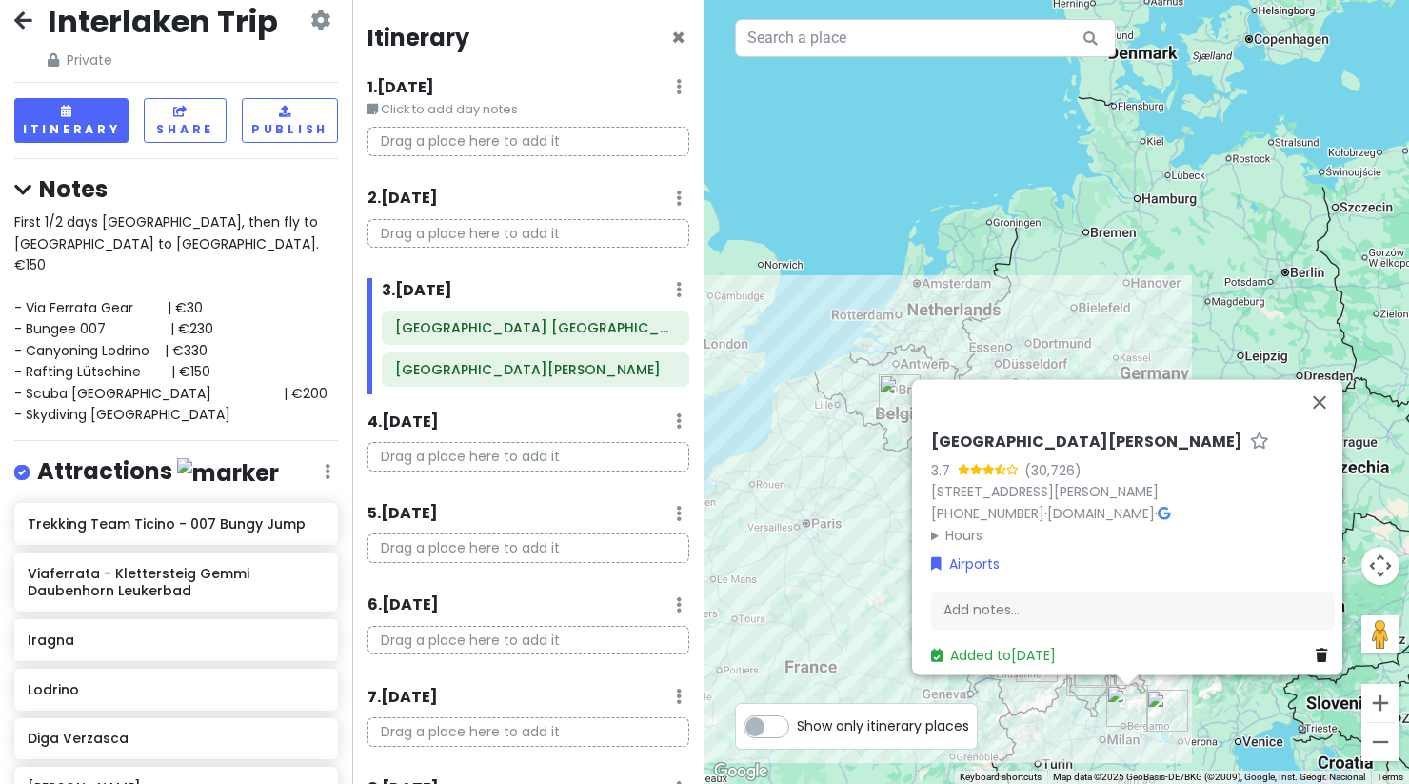
click at [808, 569] on div "[GEOGRAPHIC_DATA][PERSON_NAME] 3.7 (30,726) [STREET_ADDRESS][PERSON_NAME] [PHON…" at bounding box center [1057, 392] width 705 height 784
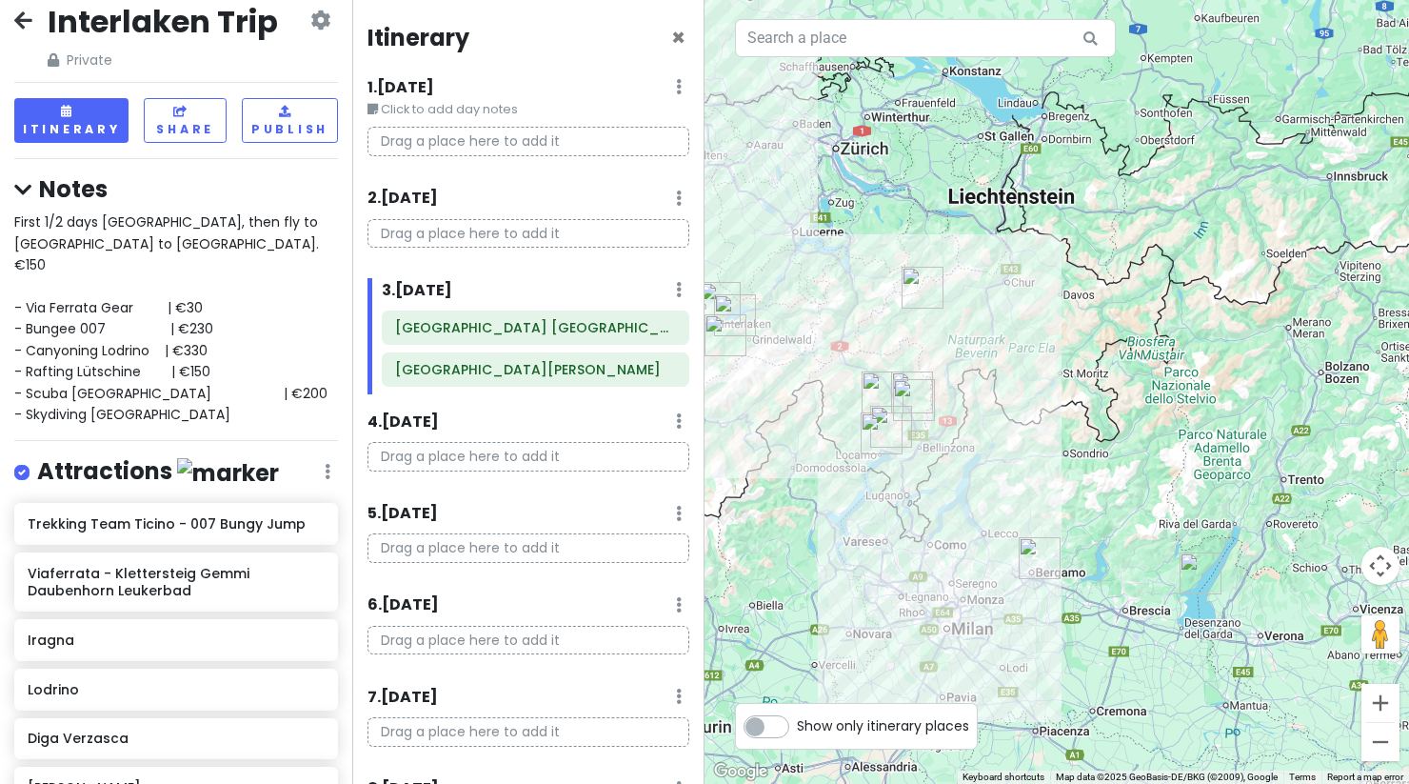
drag, startPoint x: 786, startPoint y: 608, endPoint x: 1033, endPoint y: 508, distance: 266.6
click at [1033, 508] on div at bounding box center [1057, 392] width 705 height 784
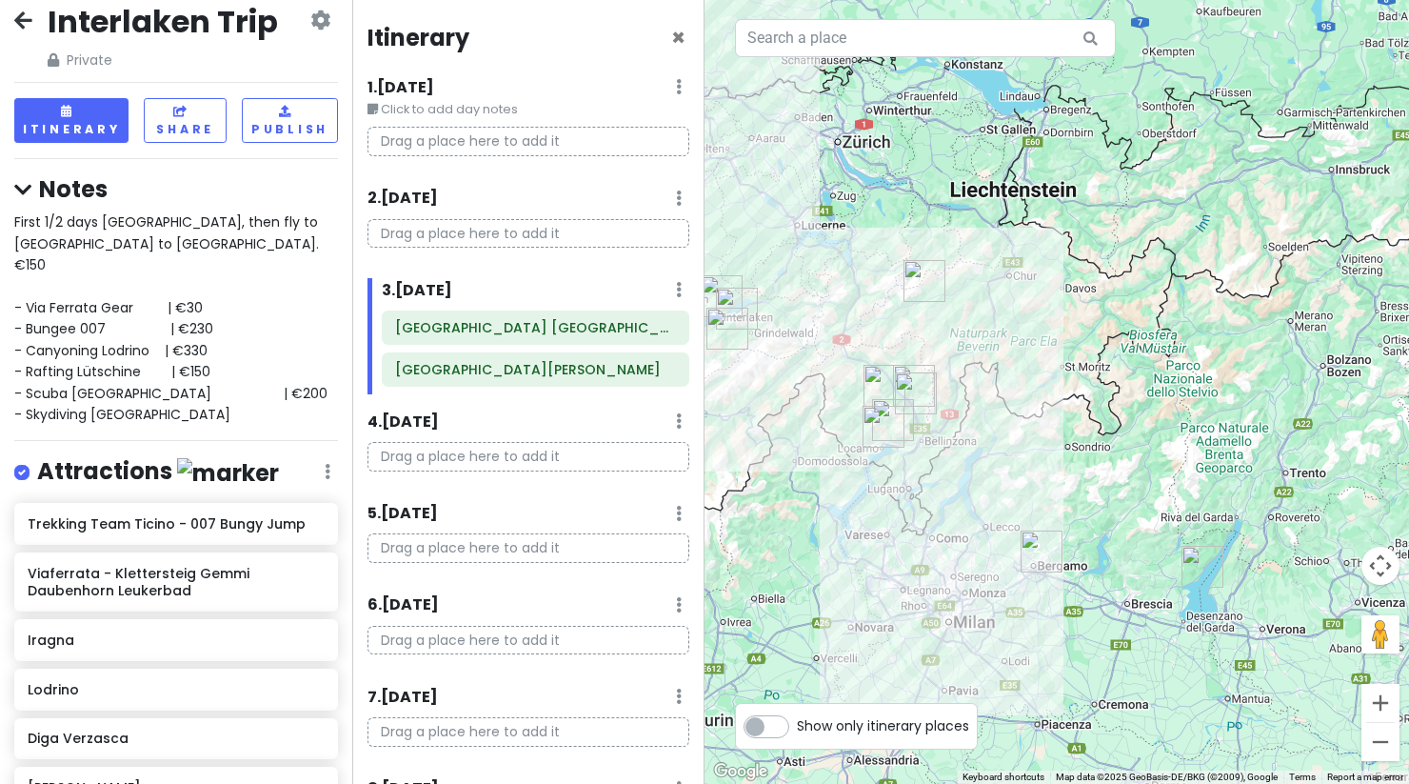
click at [1203, 565] on img "Lake Garda" at bounding box center [1203, 567] width 42 height 42
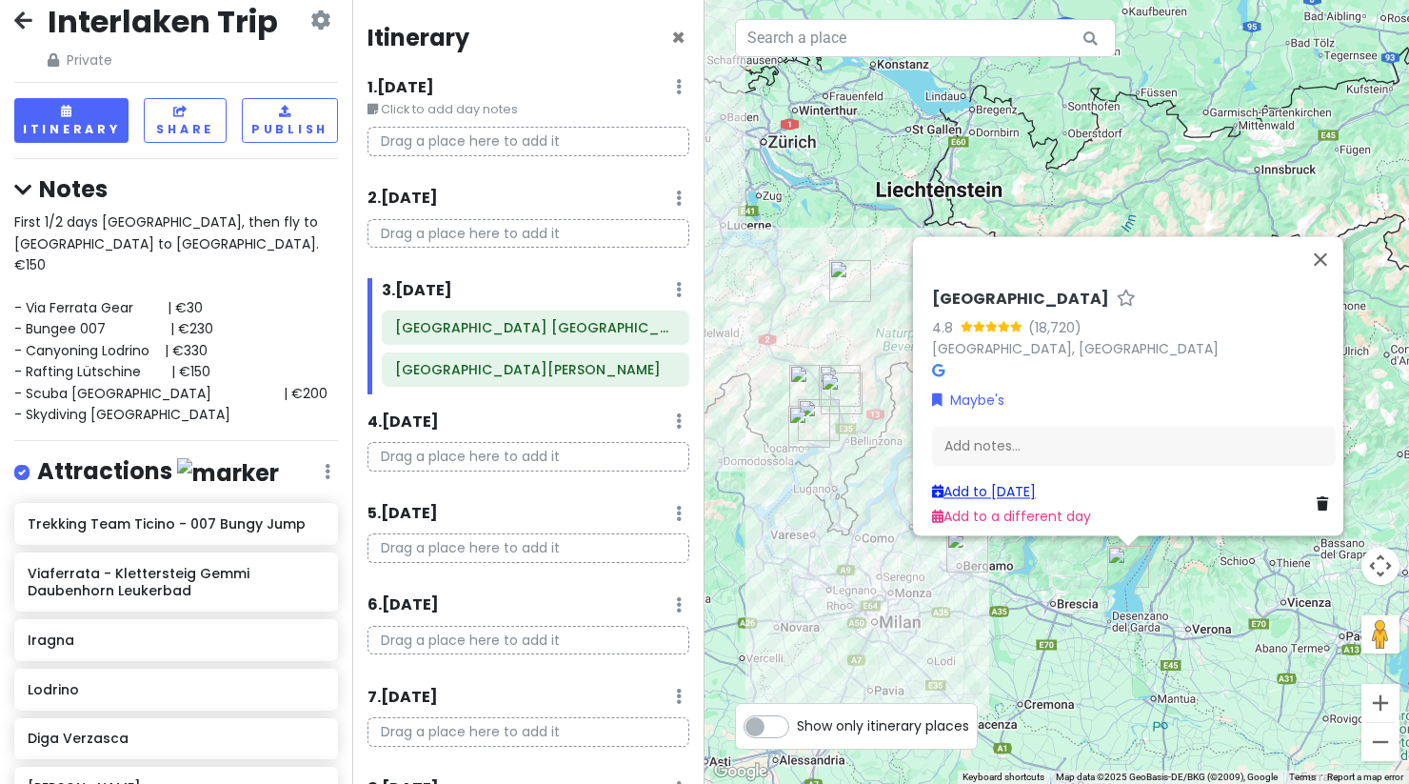
click at [995, 482] on link "Add to [DATE]" at bounding box center [984, 491] width 104 height 19
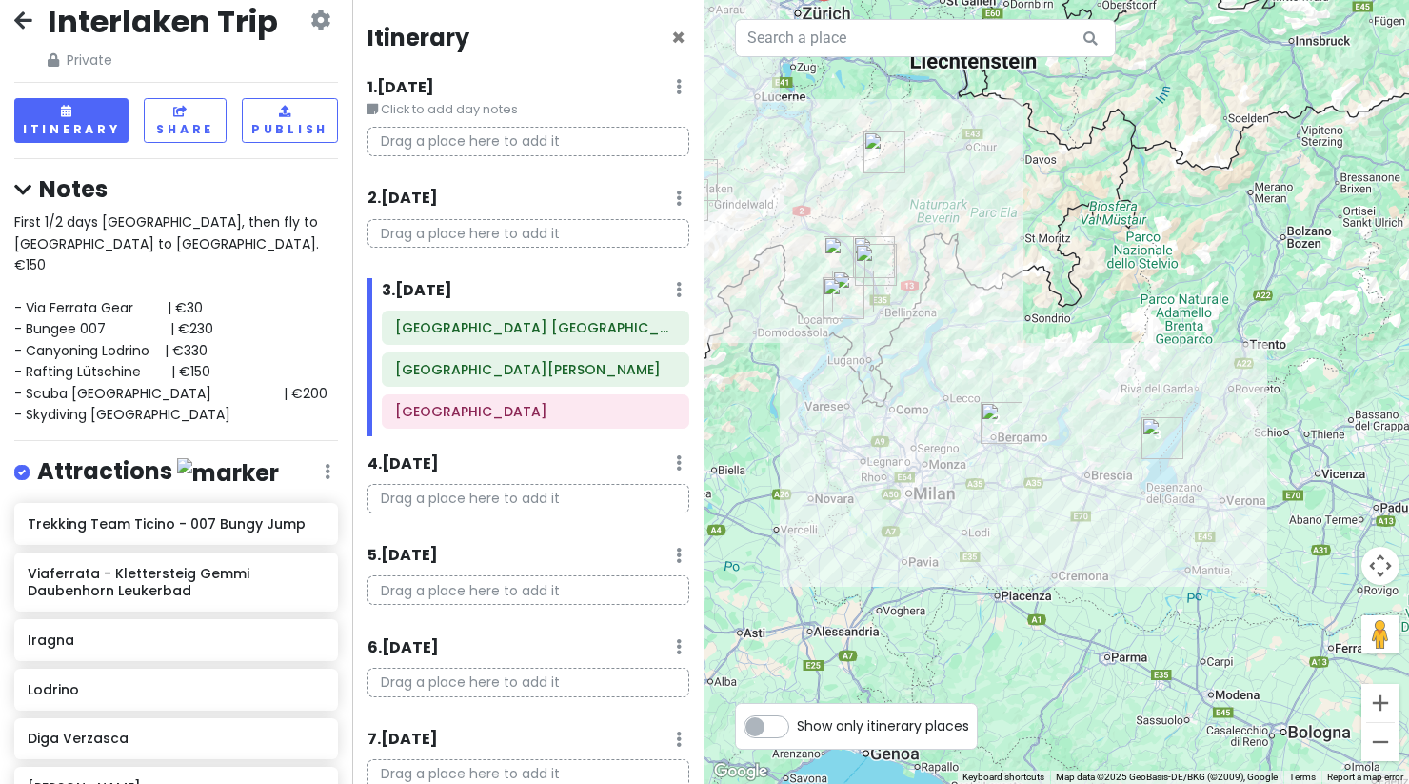
drag, startPoint x: 1083, startPoint y: 681, endPoint x: 1118, endPoint y: 549, distance: 136.0
click at [1118, 549] on div at bounding box center [1057, 392] width 705 height 784
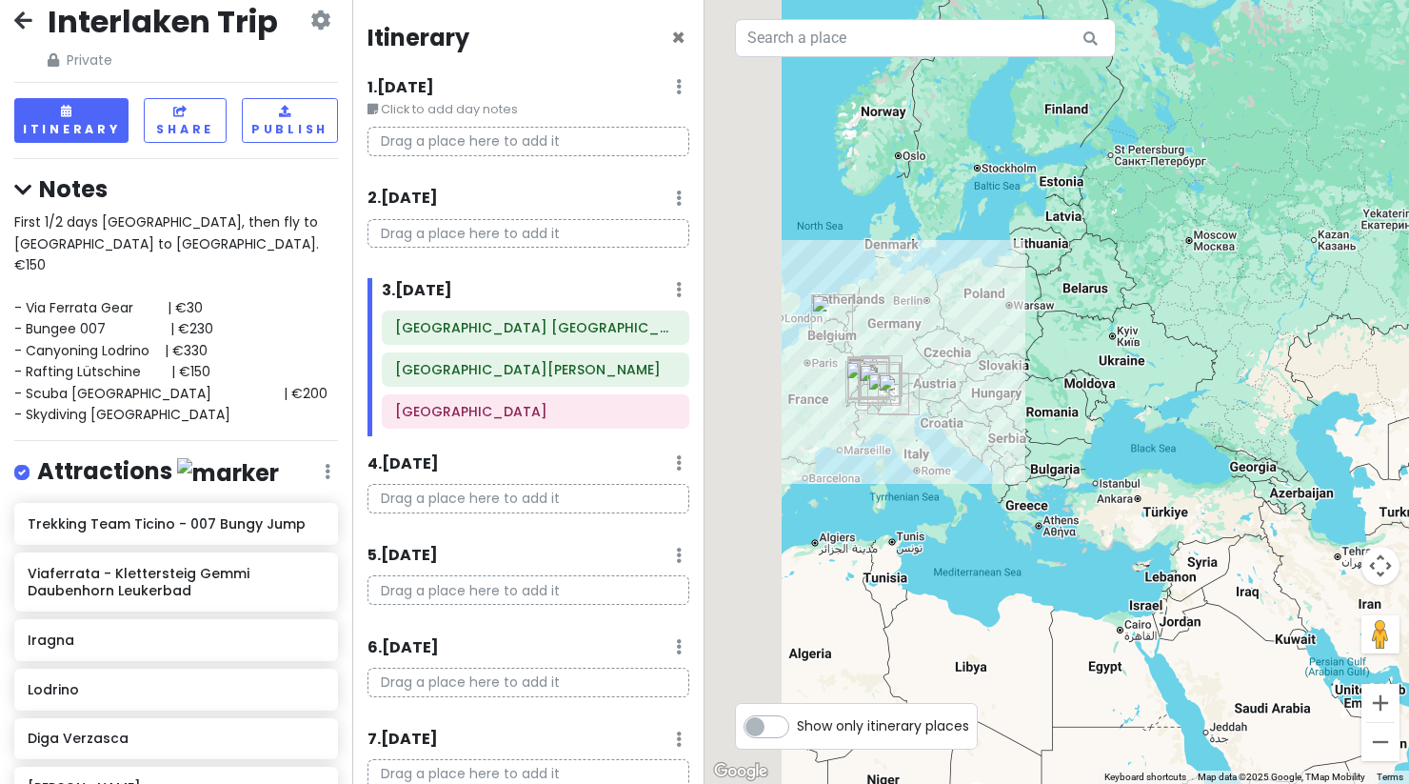
drag, startPoint x: 808, startPoint y: 539, endPoint x: 1126, endPoint y: 535, distance: 317.1
click at [1126, 535] on div at bounding box center [1057, 392] width 705 height 784
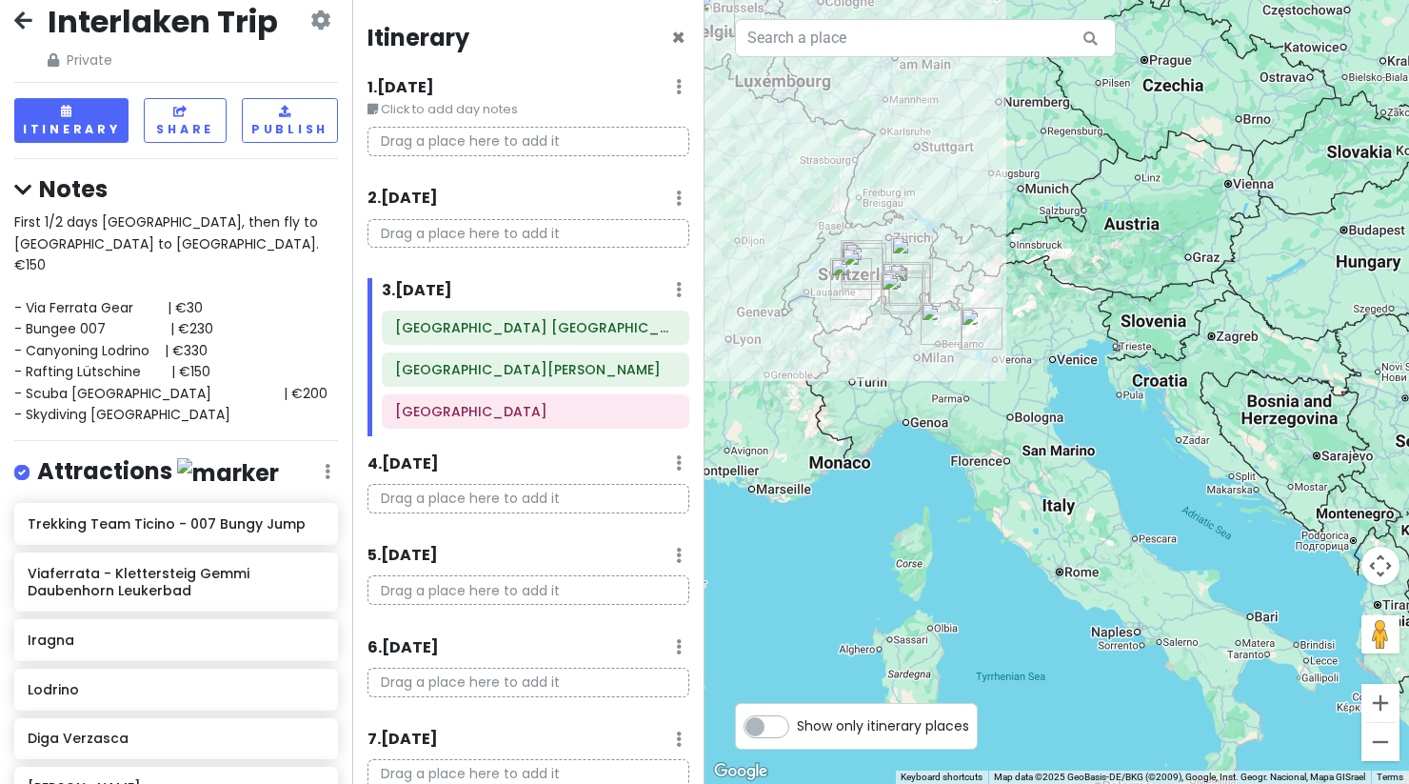
drag, startPoint x: 901, startPoint y: 375, endPoint x: 922, endPoint y: 529, distance: 155.7
click at [925, 531] on div at bounding box center [1057, 392] width 705 height 784
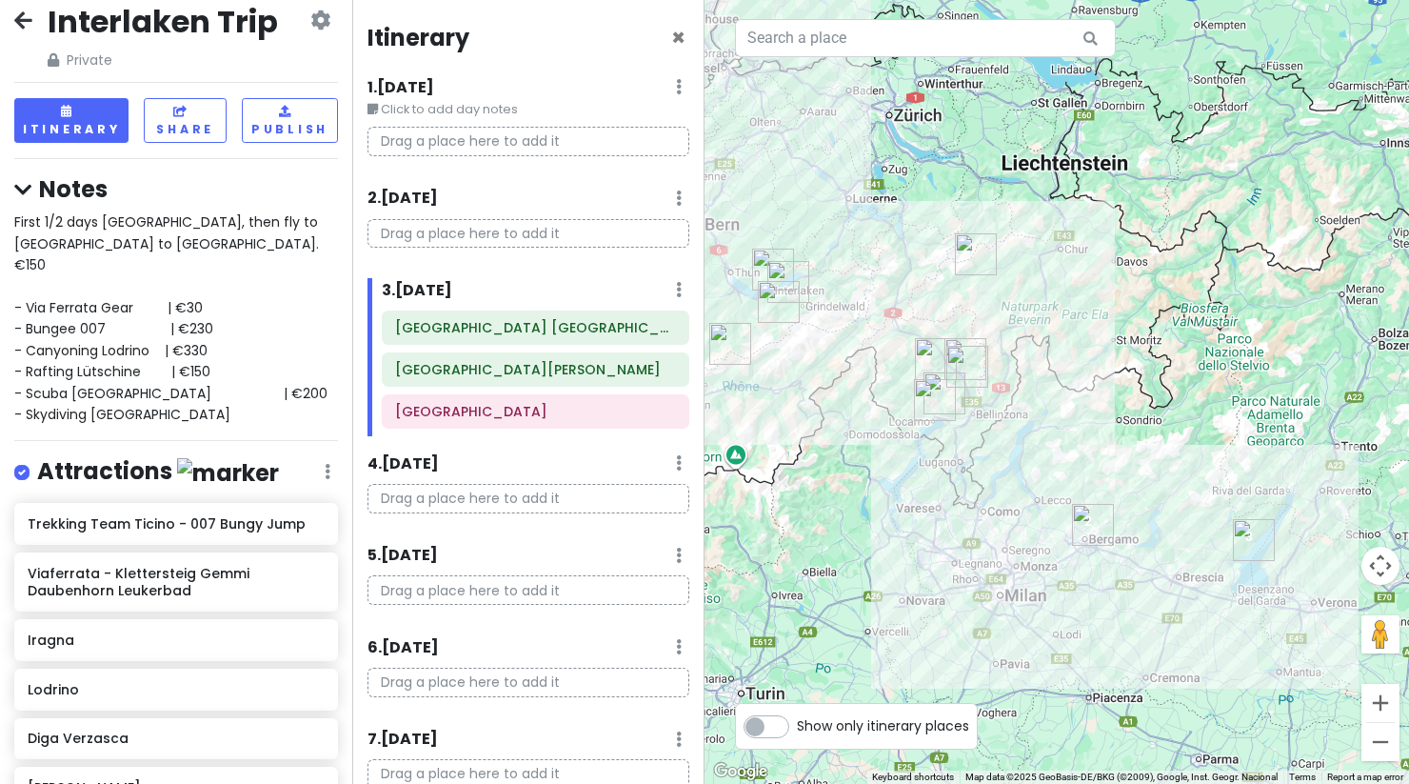
drag, startPoint x: 962, startPoint y: 379, endPoint x: 980, endPoint y: 508, distance: 129.8
click at [980, 509] on div at bounding box center [1057, 392] width 705 height 784
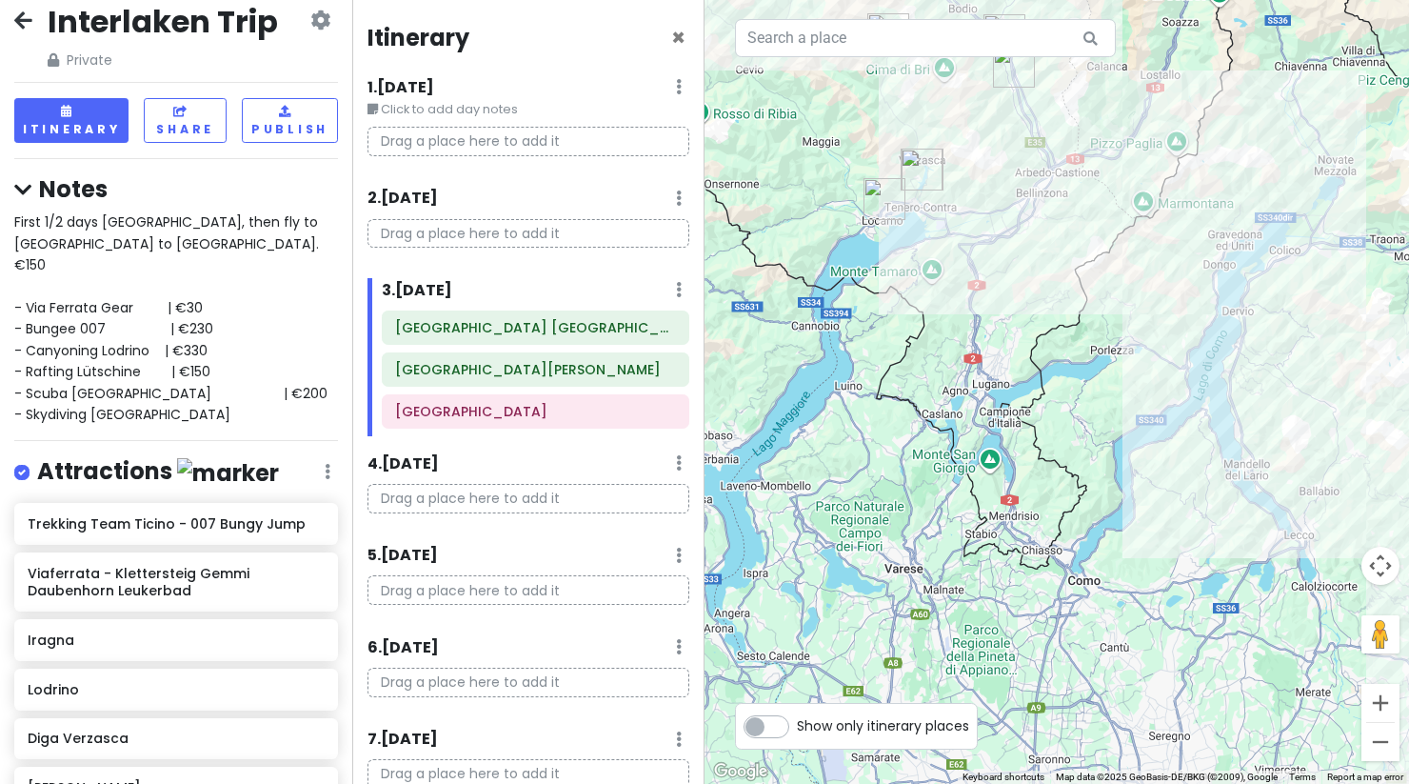
drag, startPoint x: 940, startPoint y: 420, endPoint x: 1074, endPoint y: 474, distance: 144.8
click at [1077, 475] on div at bounding box center [1057, 392] width 705 height 784
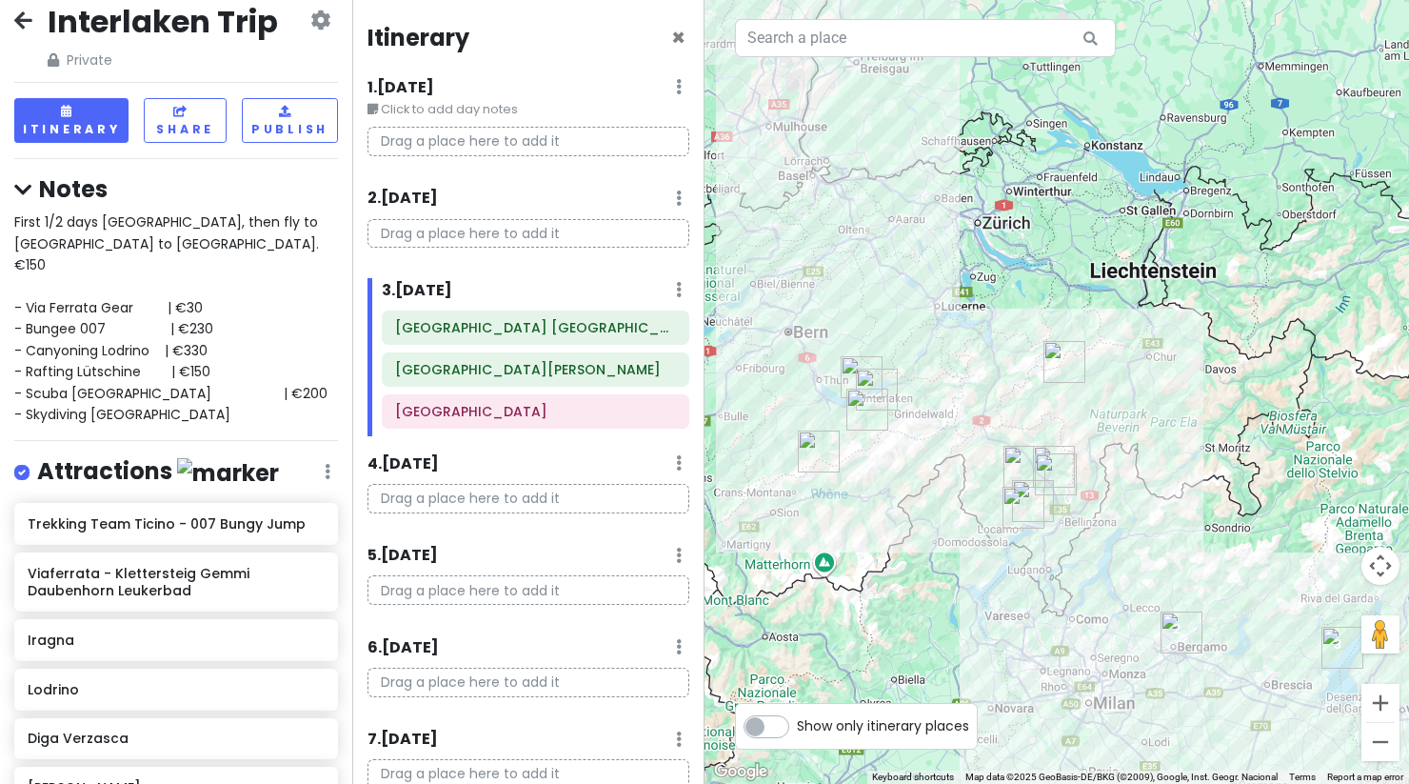
drag, startPoint x: 1024, startPoint y: 423, endPoint x: 1029, endPoint y: 559, distance: 136.3
click at [1029, 559] on div at bounding box center [1057, 392] width 705 height 784
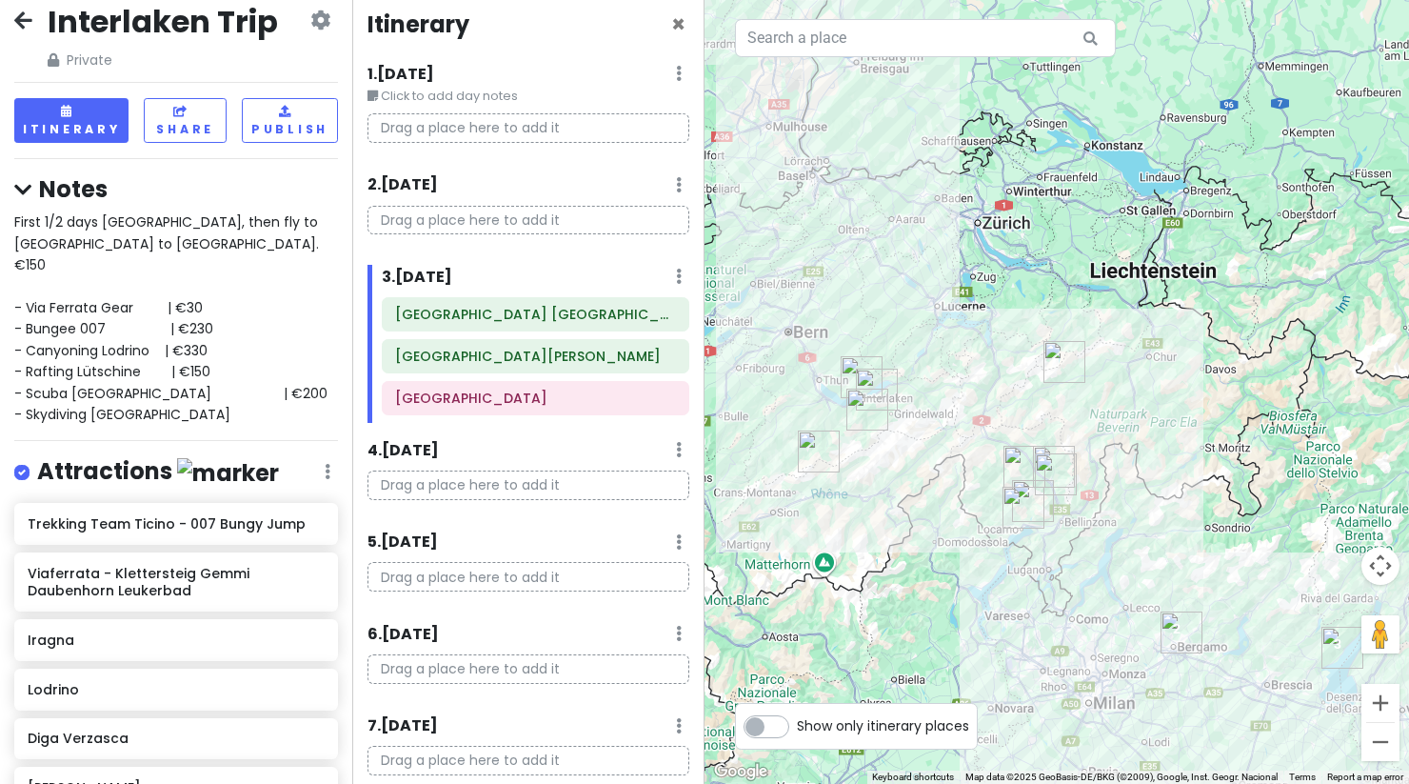
scroll to position [0, 0]
